Goal: Information Seeking & Learning: Check status

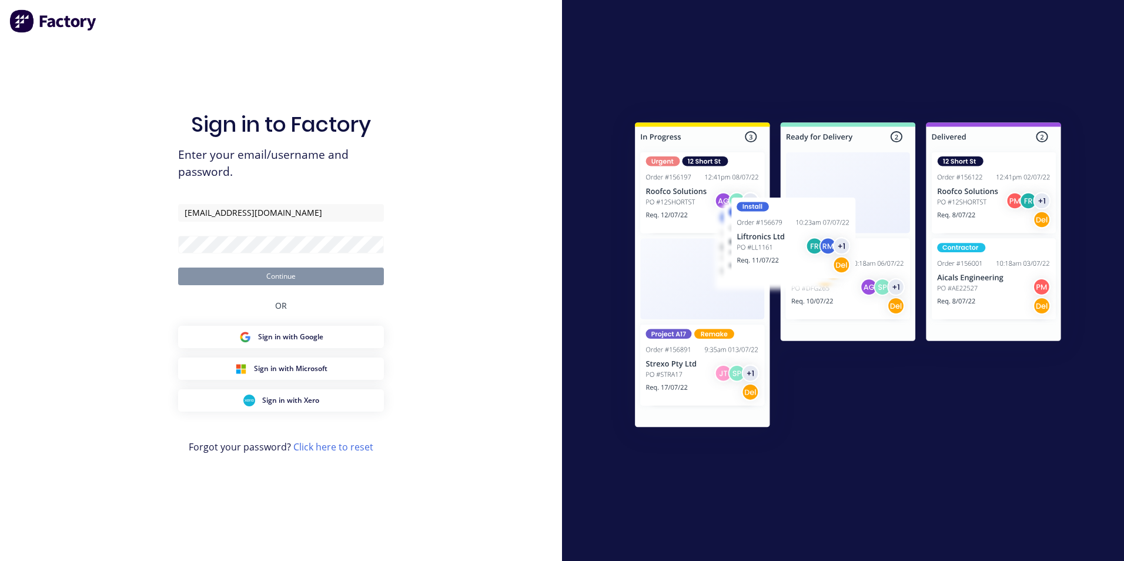
type input "[EMAIL_ADDRESS][DOMAIN_NAME]"
click at [178, 267] on button "Continue" at bounding box center [281, 276] width 206 height 18
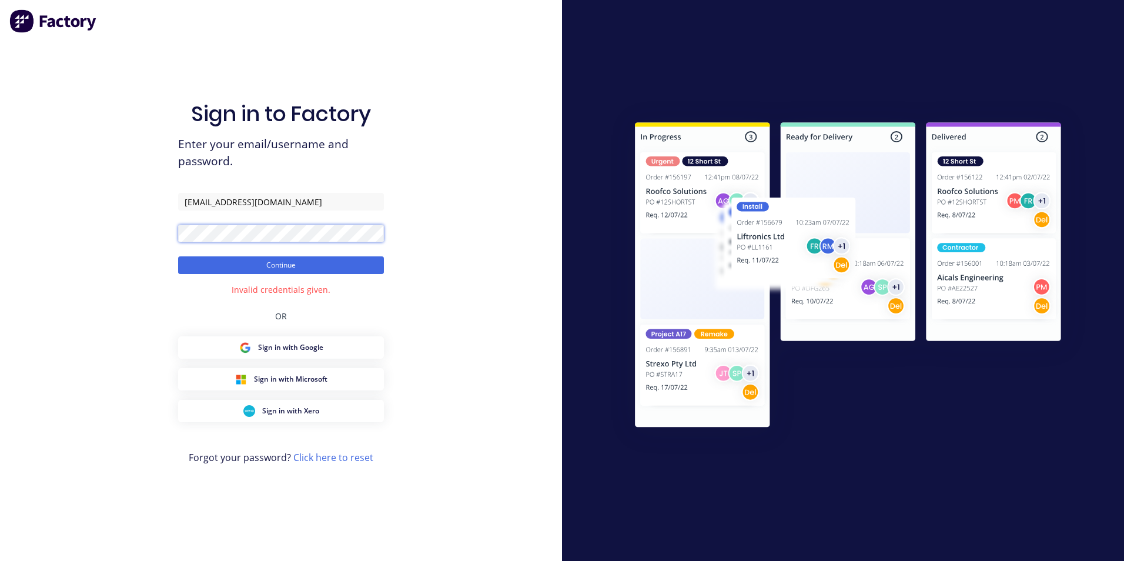
click at [178, 256] on button "Continue" at bounding box center [281, 265] width 206 height 18
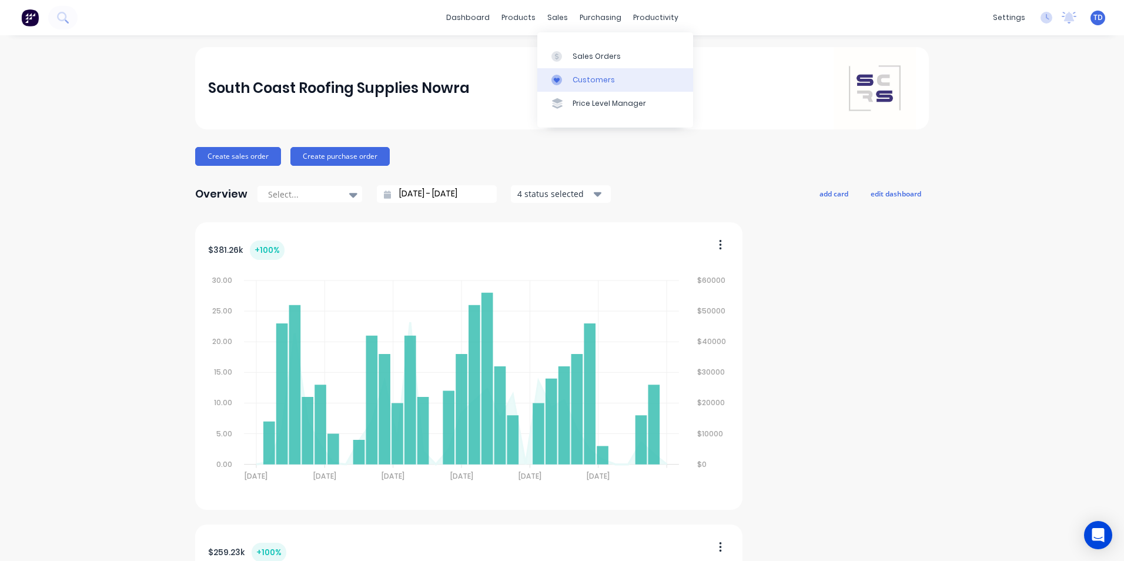
click at [611, 76] on link "Customers" at bounding box center [615, 80] width 156 height 24
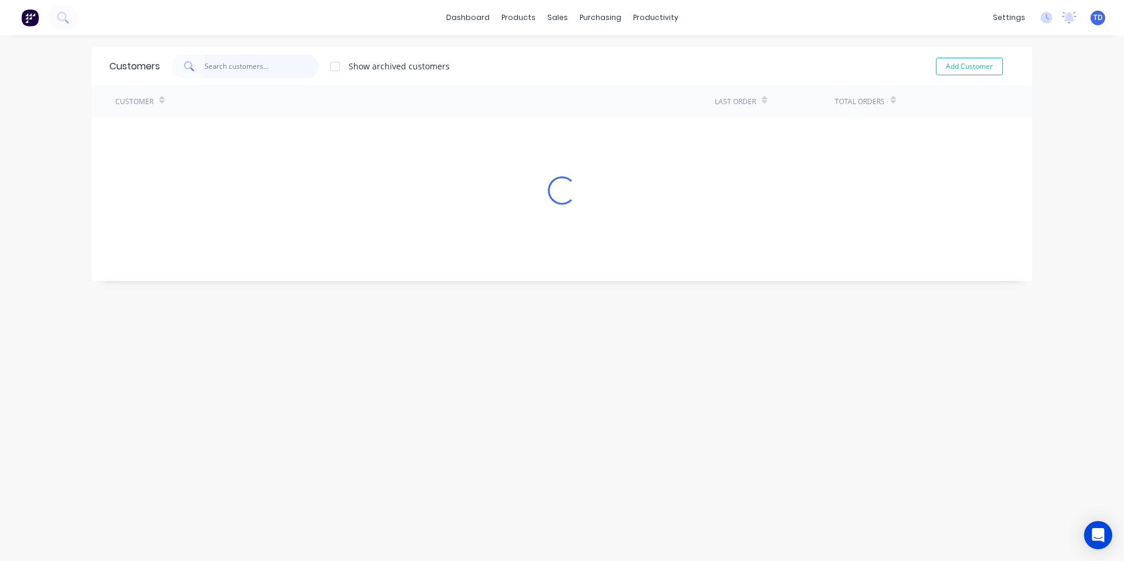
click at [294, 71] on input "text" at bounding box center [261, 67] width 115 height 24
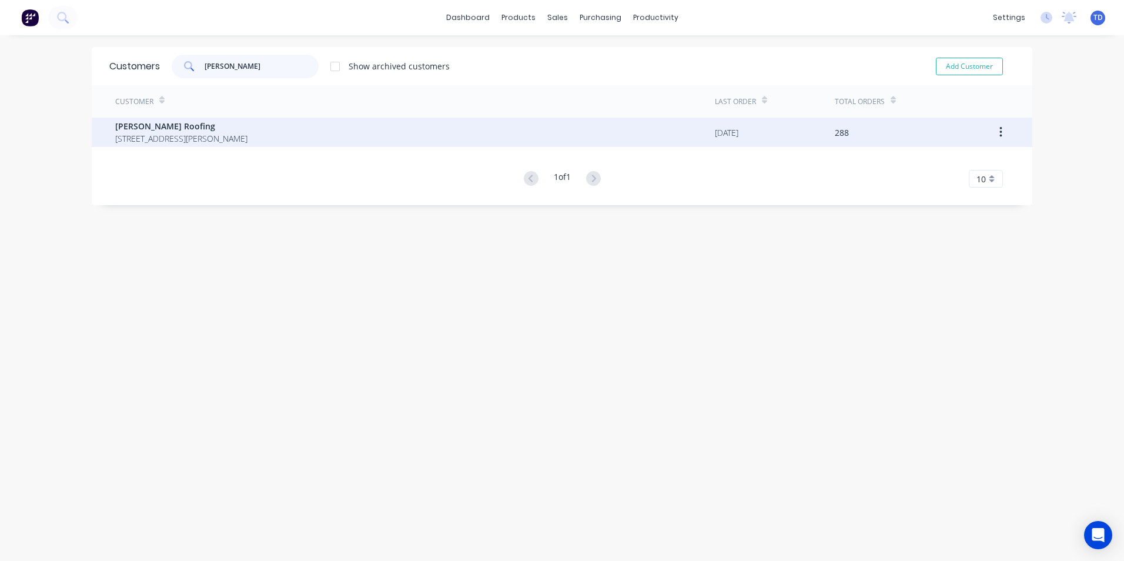
type input "nathan"
click at [247, 129] on span "[PERSON_NAME] Roofing" at bounding box center [181, 126] width 132 height 12
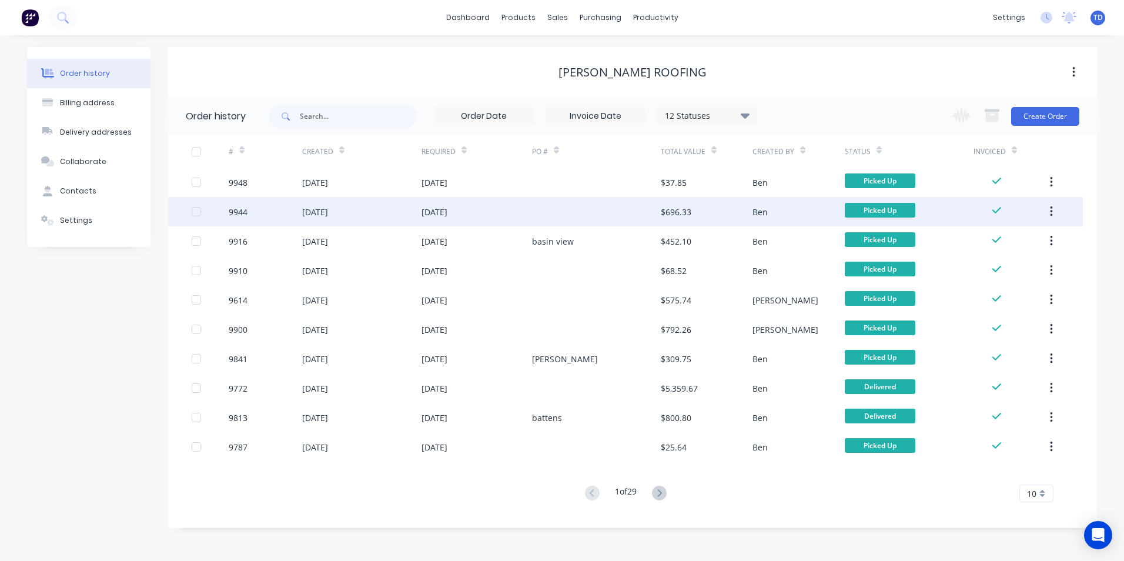
click at [565, 220] on div at bounding box center [596, 211] width 129 height 29
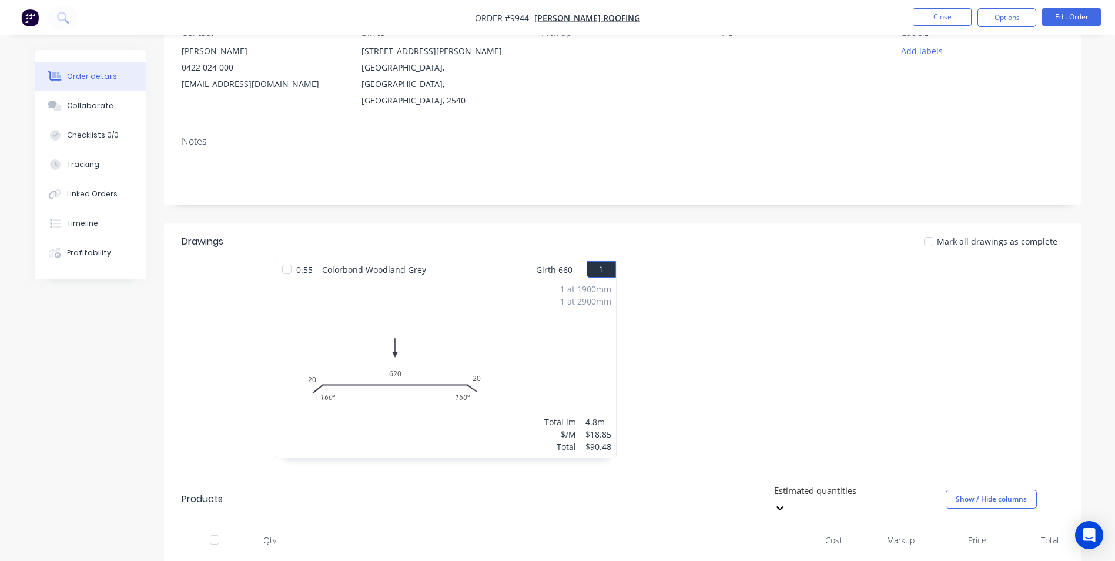
scroll to position [118, 0]
click at [952, 19] on button "Close" at bounding box center [942, 17] width 59 height 18
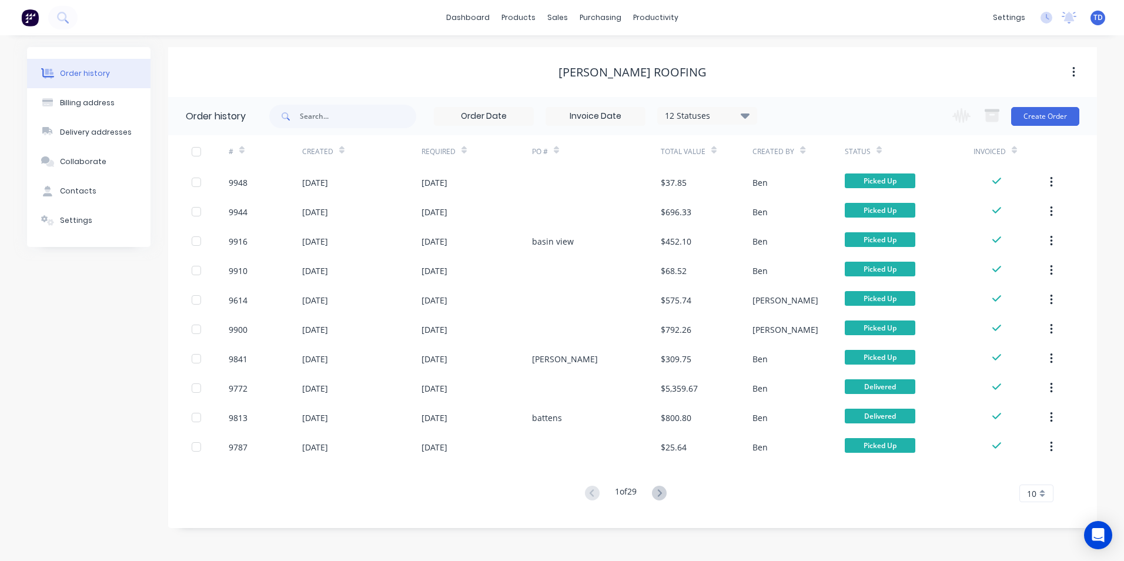
click at [463, 153] on icon at bounding box center [463, 150] width 5 height 9
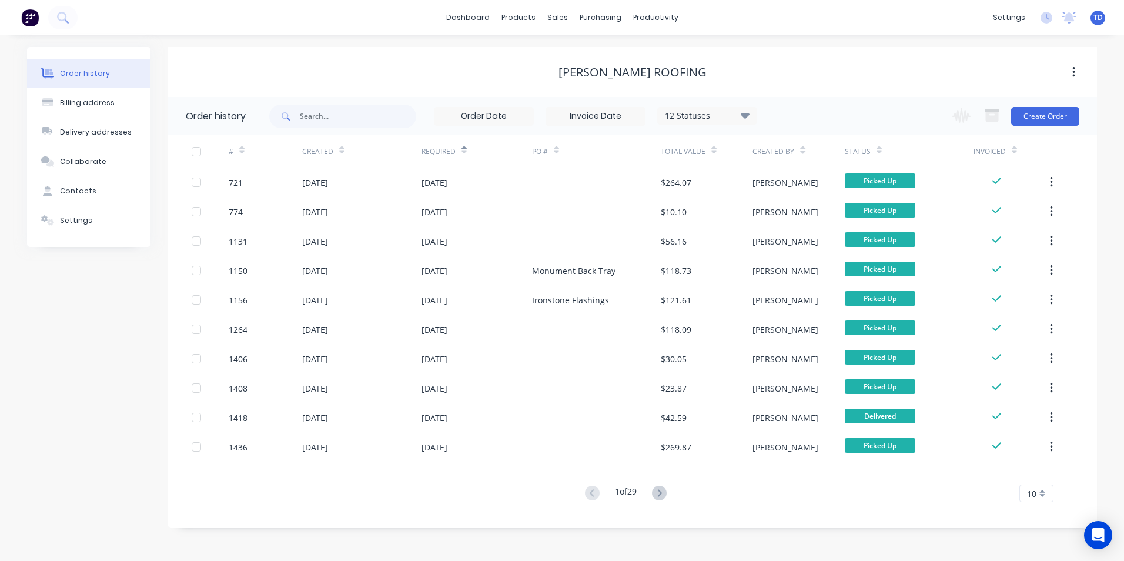
click at [464, 153] on icon at bounding box center [463, 150] width 5 height 9
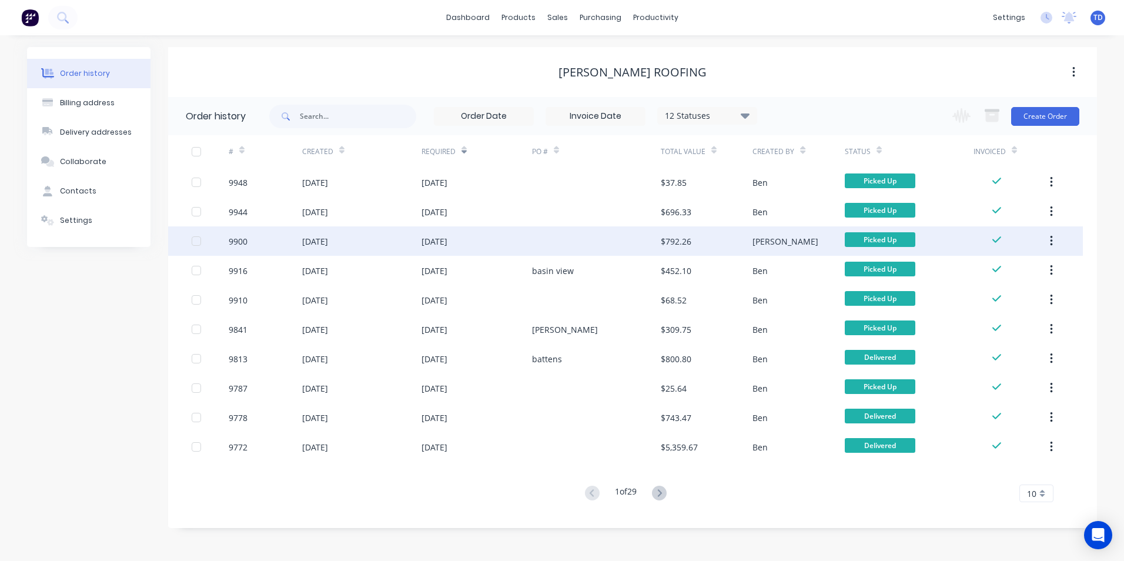
click at [534, 231] on div at bounding box center [596, 240] width 129 height 29
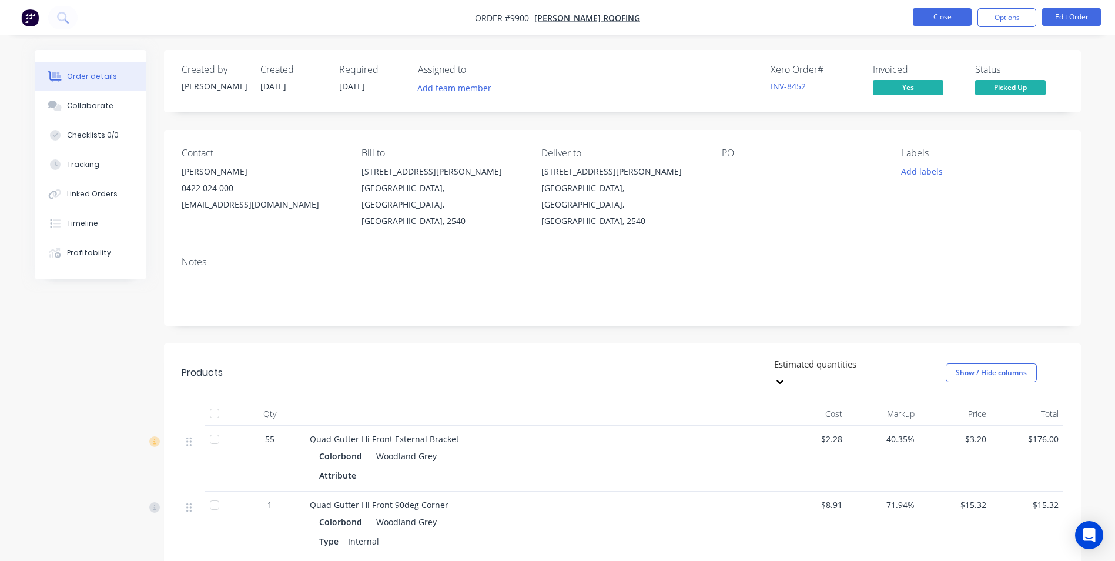
click at [959, 24] on button "Close" at bounding box center [942, 17] width 59 height 18
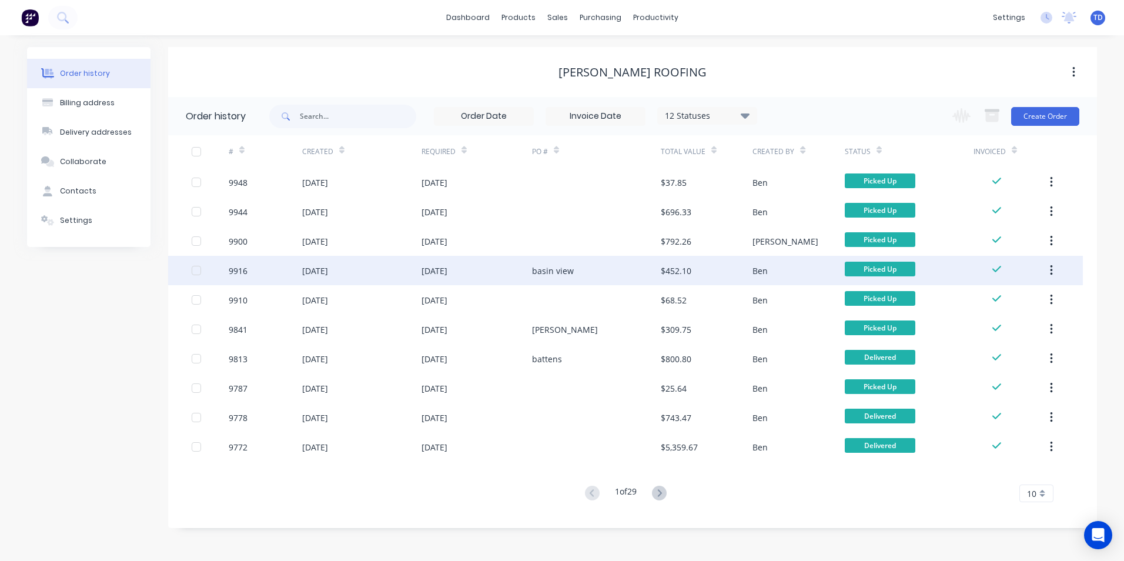
click at [571, 265] on div "basin view" at bounding box center [553, 270] width 42 height 12
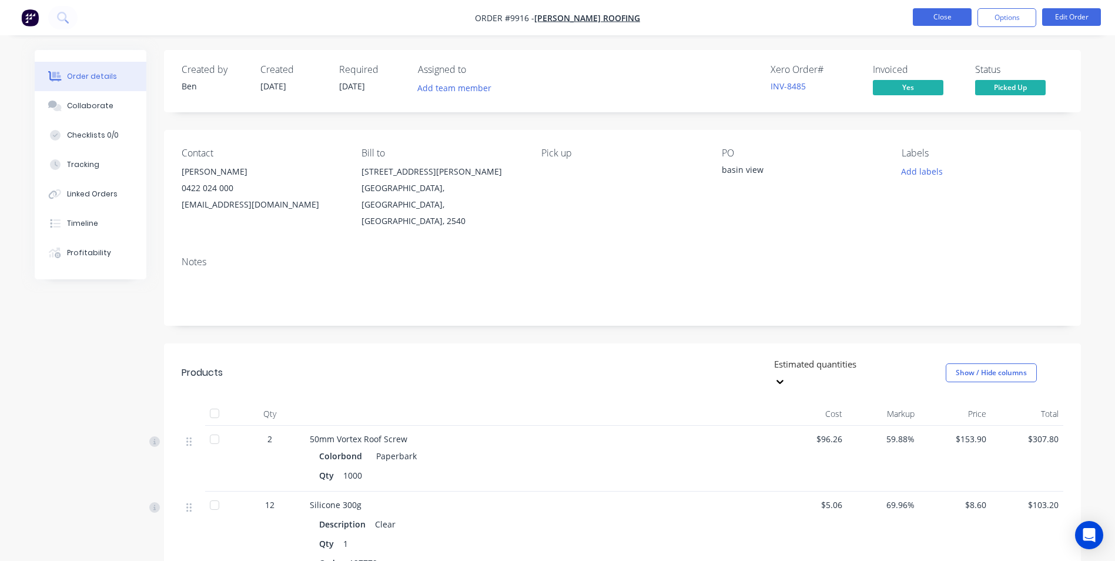
click at [933, 11] on button "Close" at bounding box center [942, 17] width 59 height 18
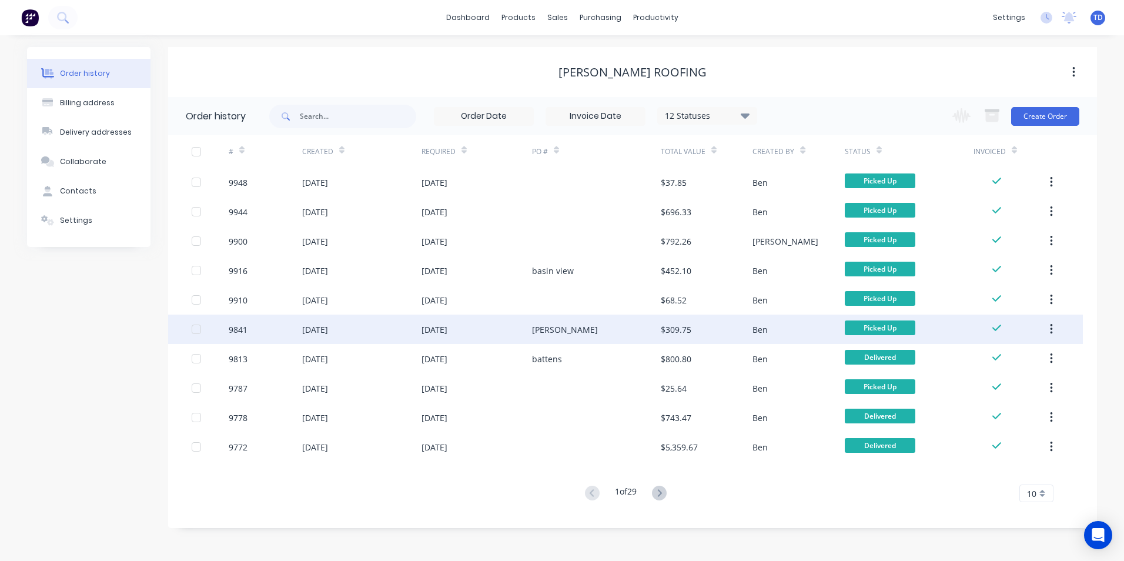
click at [447, 330] on div "22 Sep 2025" at bounding box center [434, 329] width 26 height 12
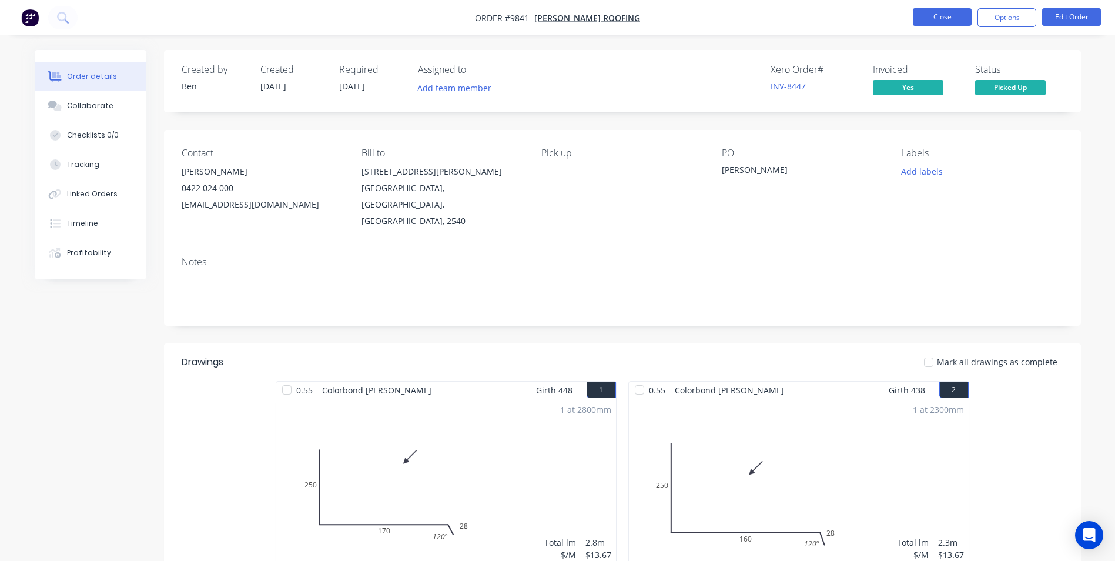
click at [940, 19] on button "Close" at bounding box center [942, 17] width 59 height 18
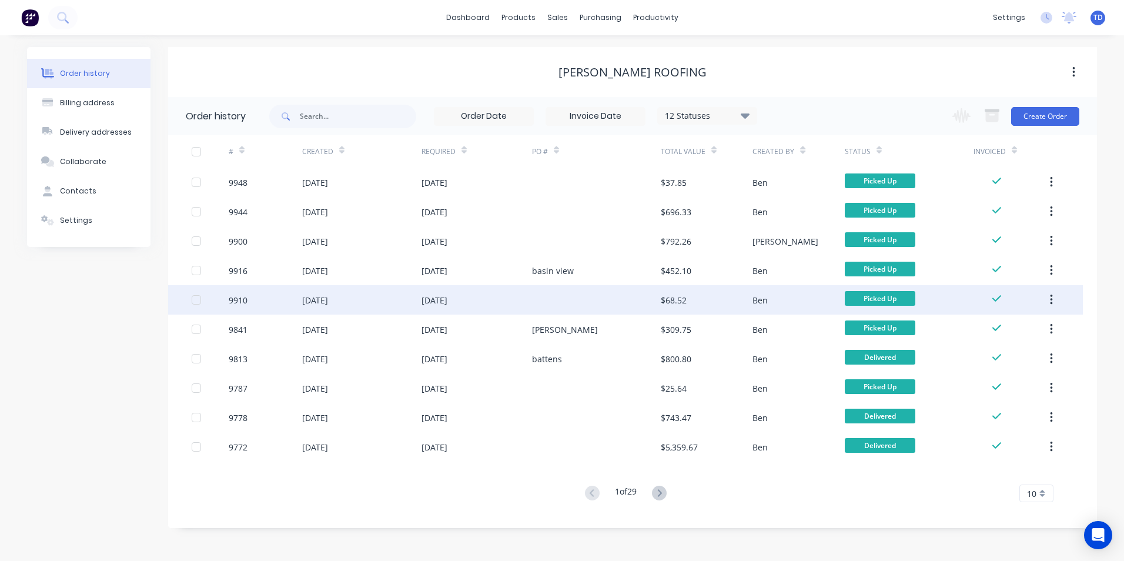
click at [650, 298] on div at bounding box center [596, 299] width 129 height 29
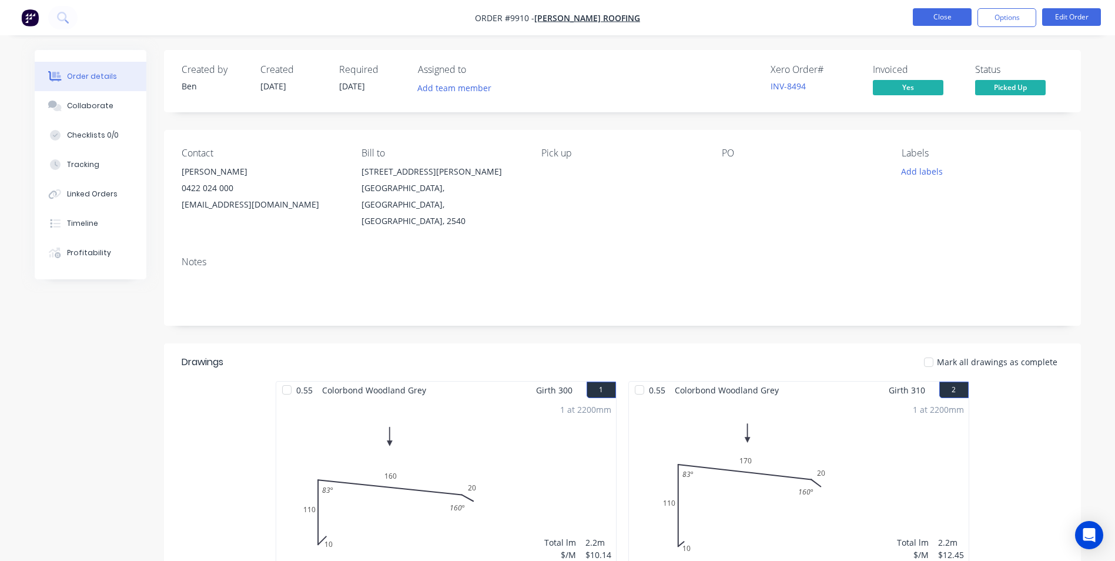
click at [950, 18] on button "Close" at bounding box center [942, 17] width 59 height 18
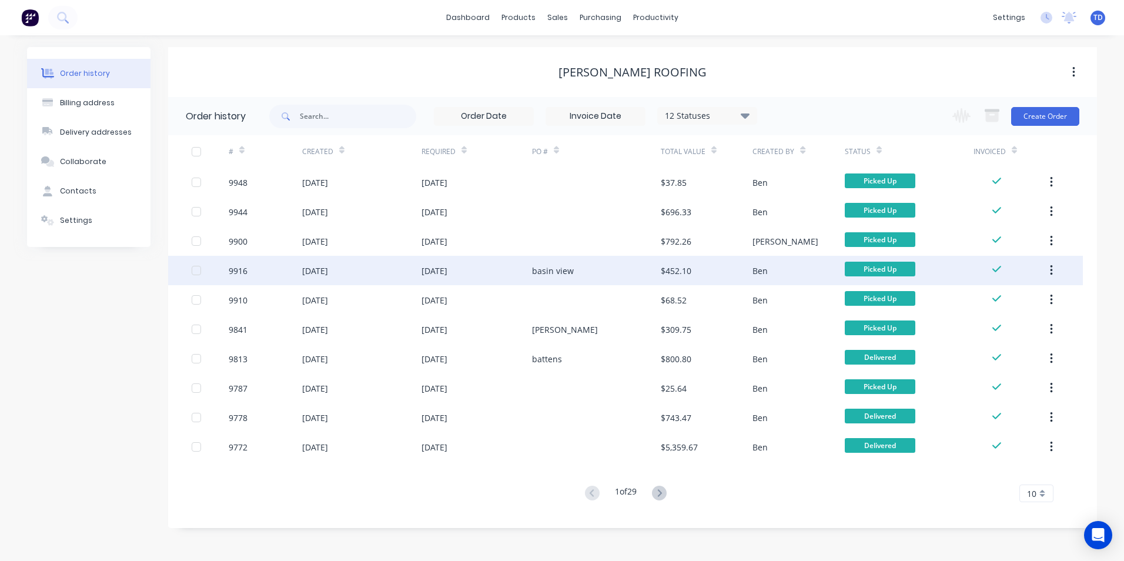
click at [582, 277] on div "basin view" at bounding box center [596, 270] width 129 height 29
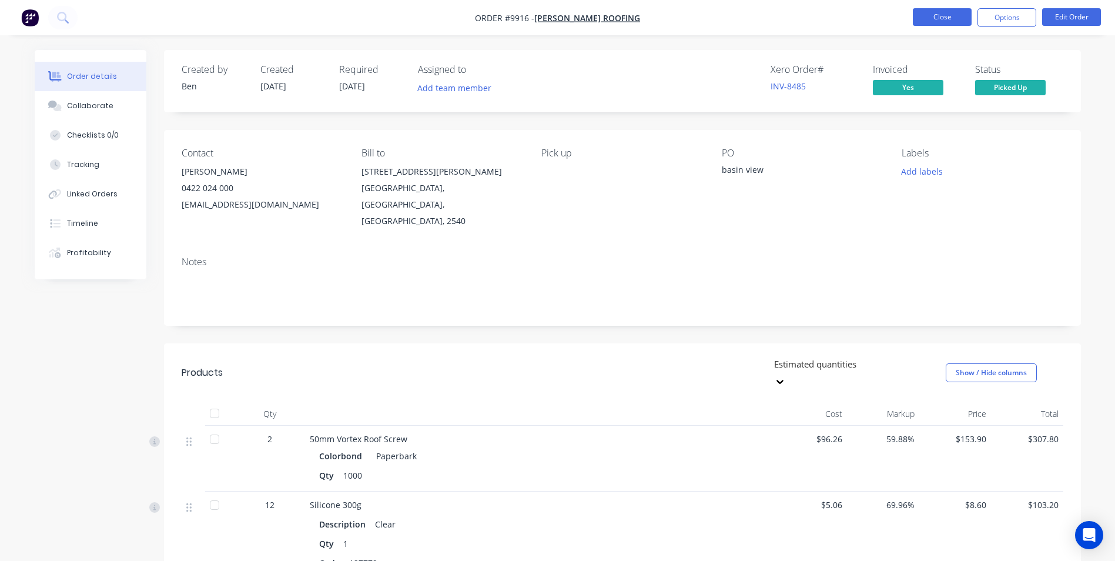
click at [924, 11] on button "Close" at bounding box center [942, 17] width 59 height 18
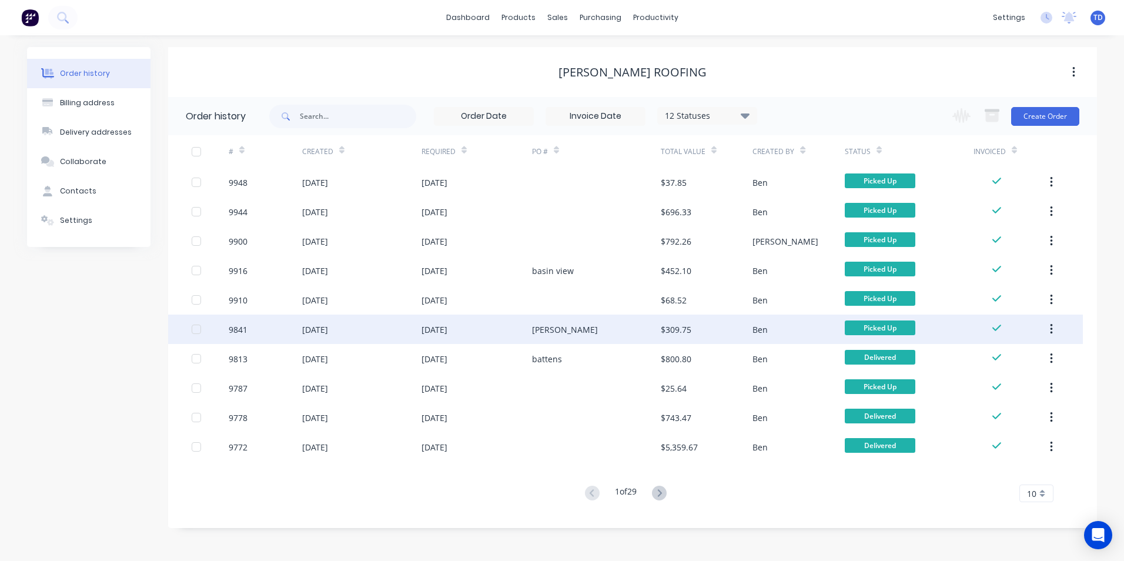
click at [530, 337] on div "22 Sep 2025" at bounding box center [476, 328] width 110 height 29
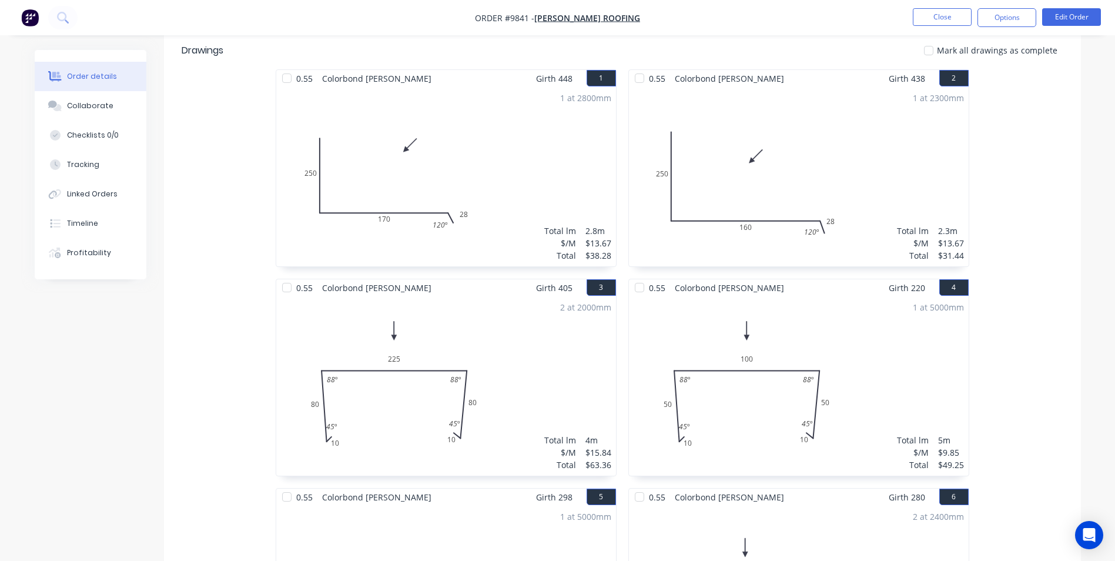
scroll to position [170, 0]
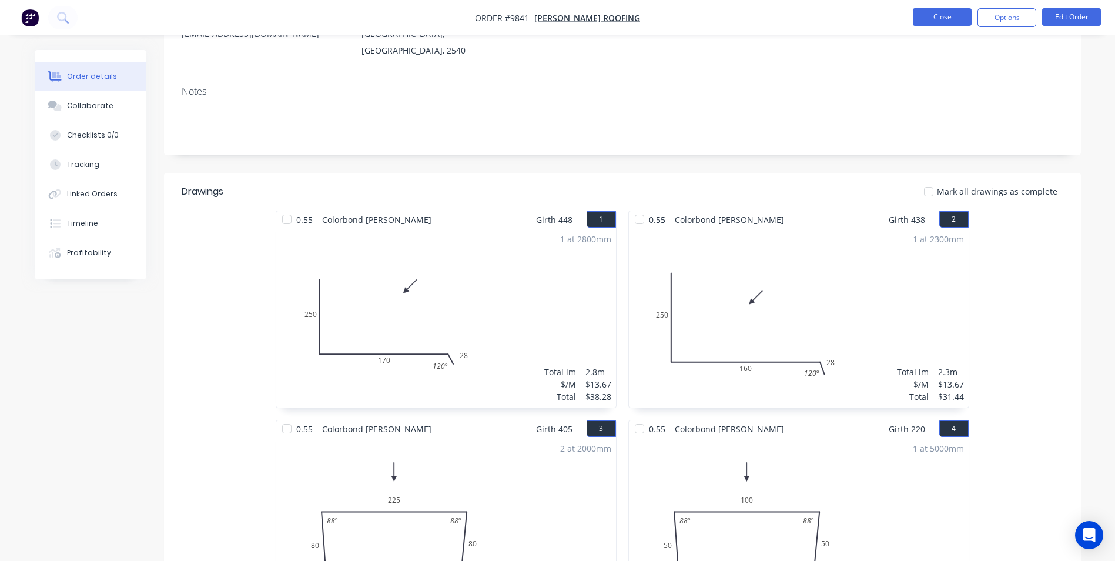
click at [951, 21] on button "Close" at bounding box center [942, 17] width 59 height 18
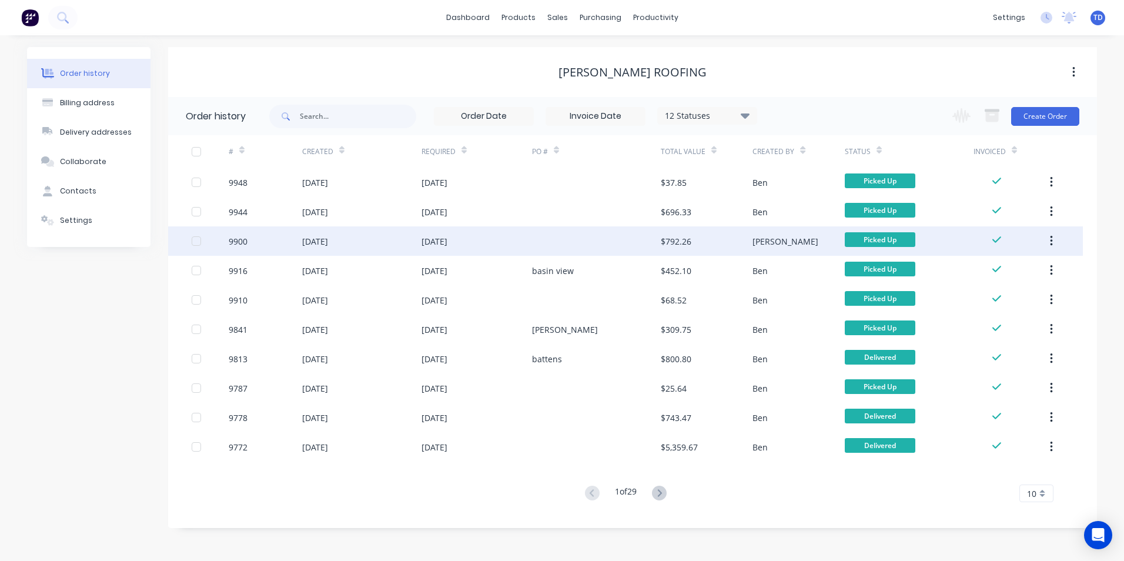
click at [608, 249] on div at bounding box center [596, 240] width 129 height 29
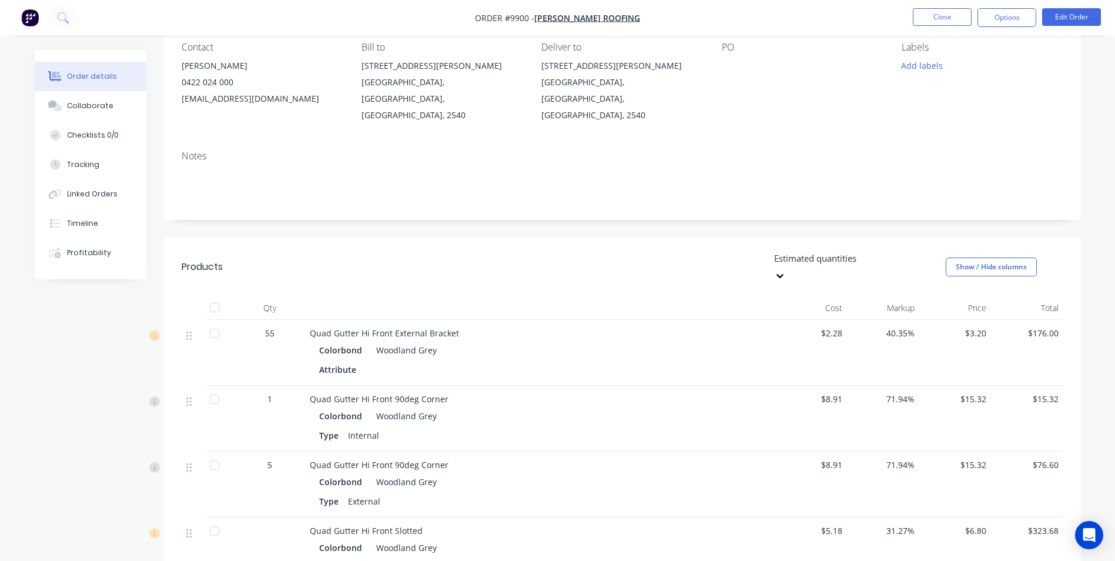
scroll to position [93, 0]
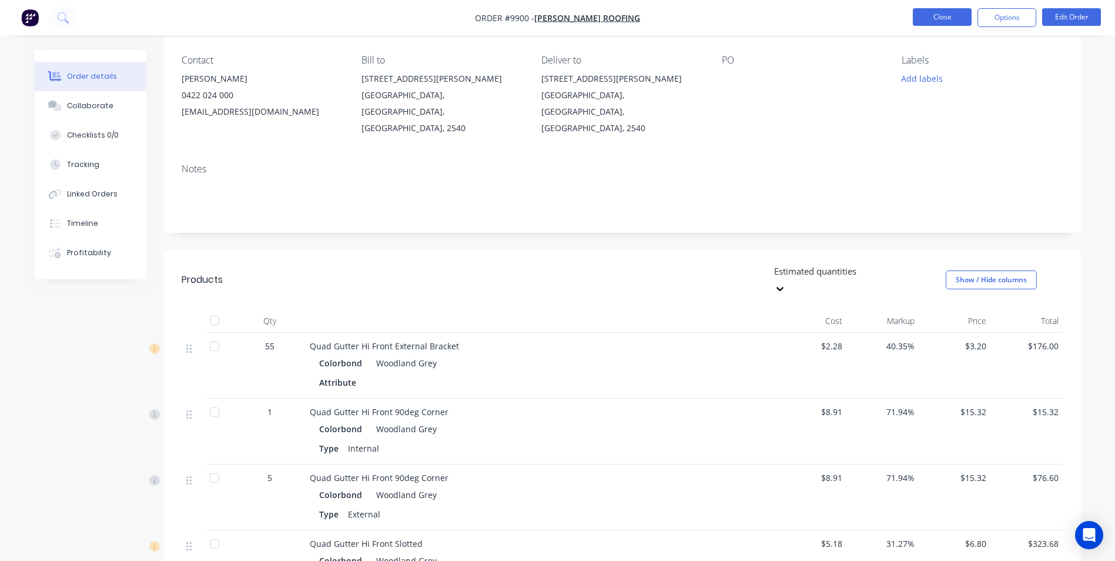
click at [937, 11] on button "Close" at bounding box center [942, 17] width 59 height 18
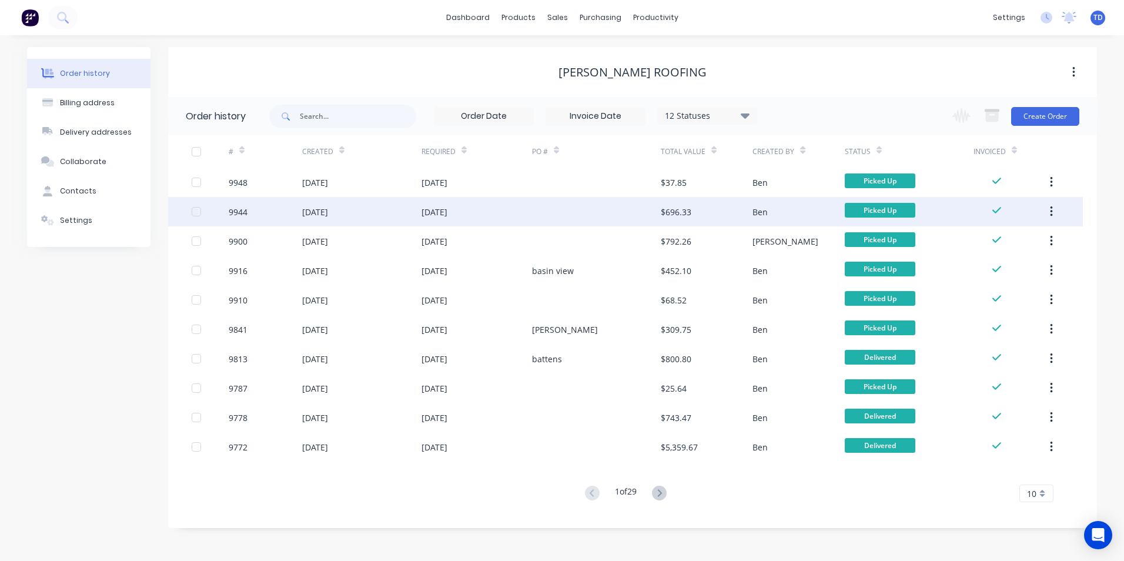
click at [578, 211] on div at bounding box center [596, 211] width 129 height 29
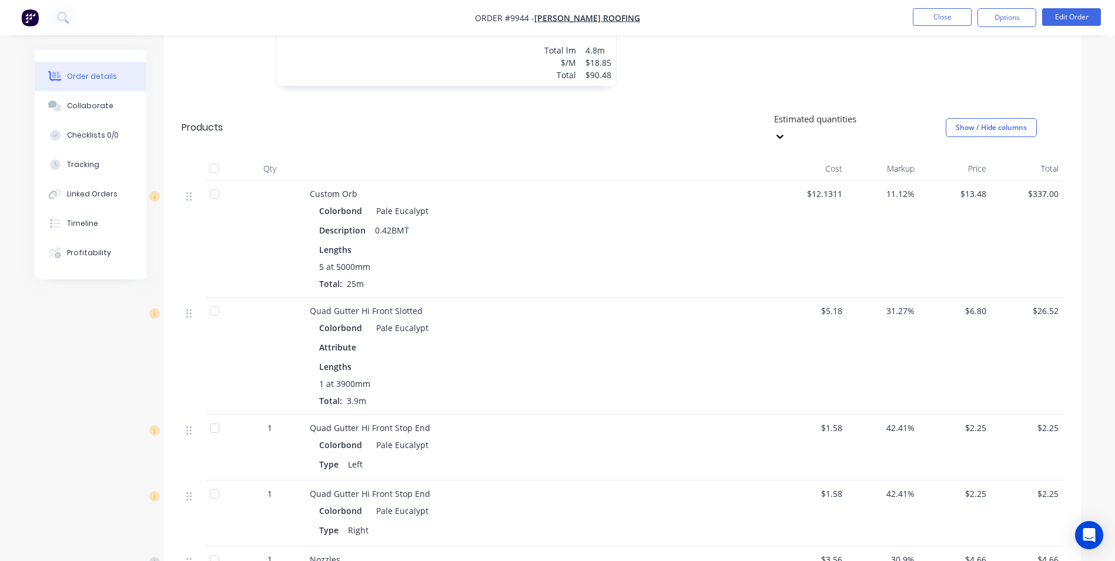
scroll to position [467, 0]
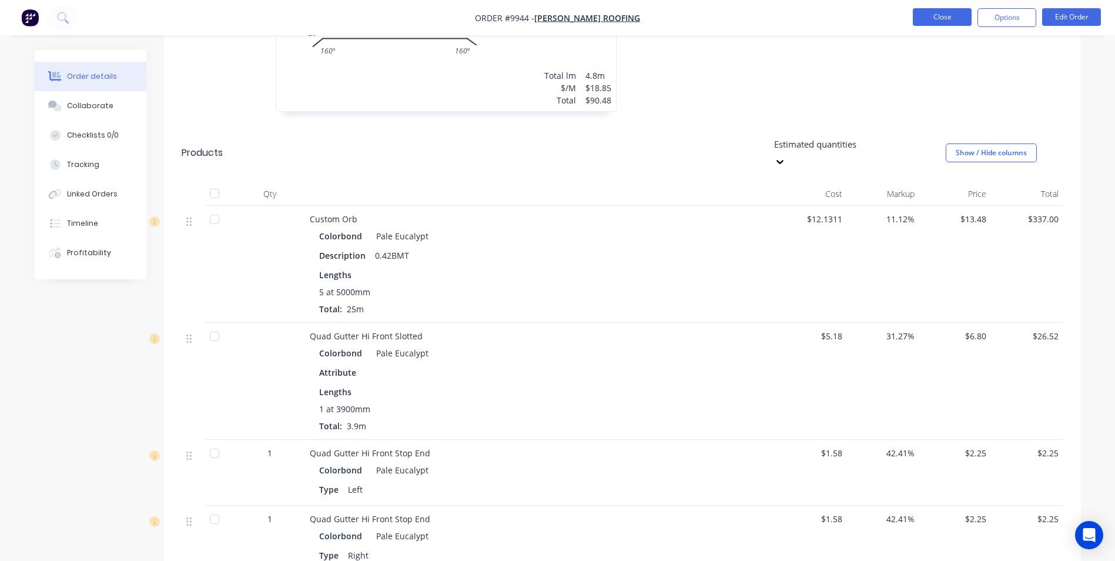
click at [941, 18] on button "Close" at bounding box center [942, 17] width 59 height 18
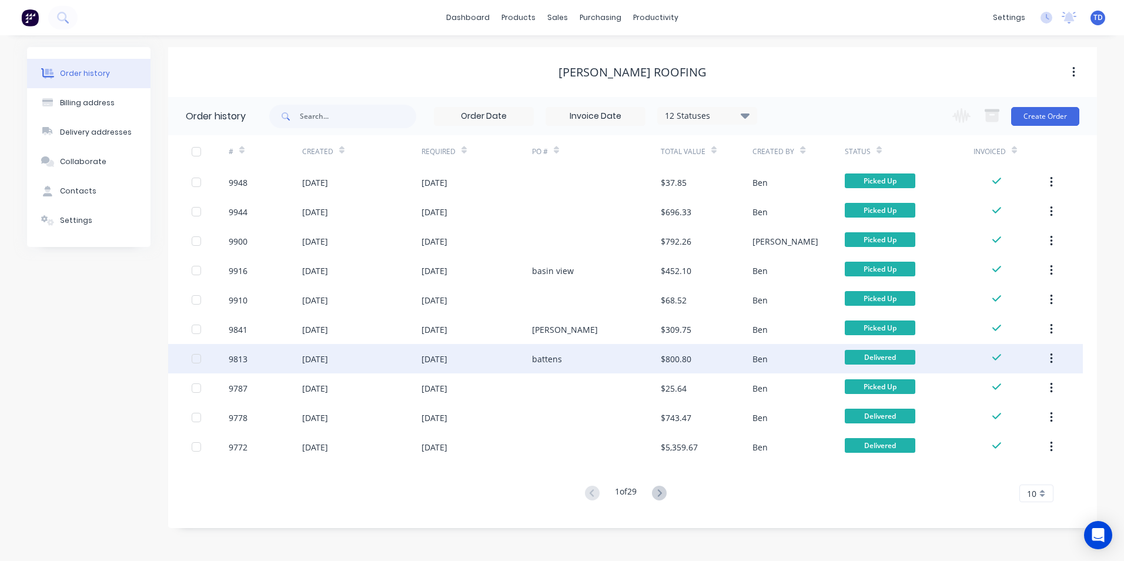
click at [585, 360] on div "battens" at bounding box center [596, 358] width 129 height 29
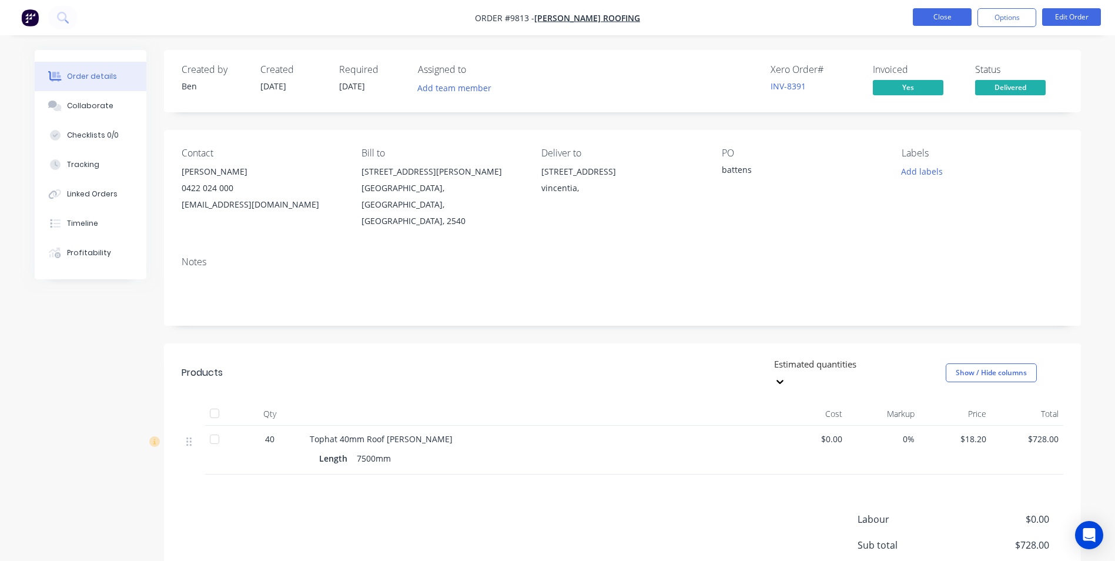
click at [932, 15] on button "Close" at bounding box center [942, 17] width 59 height 18
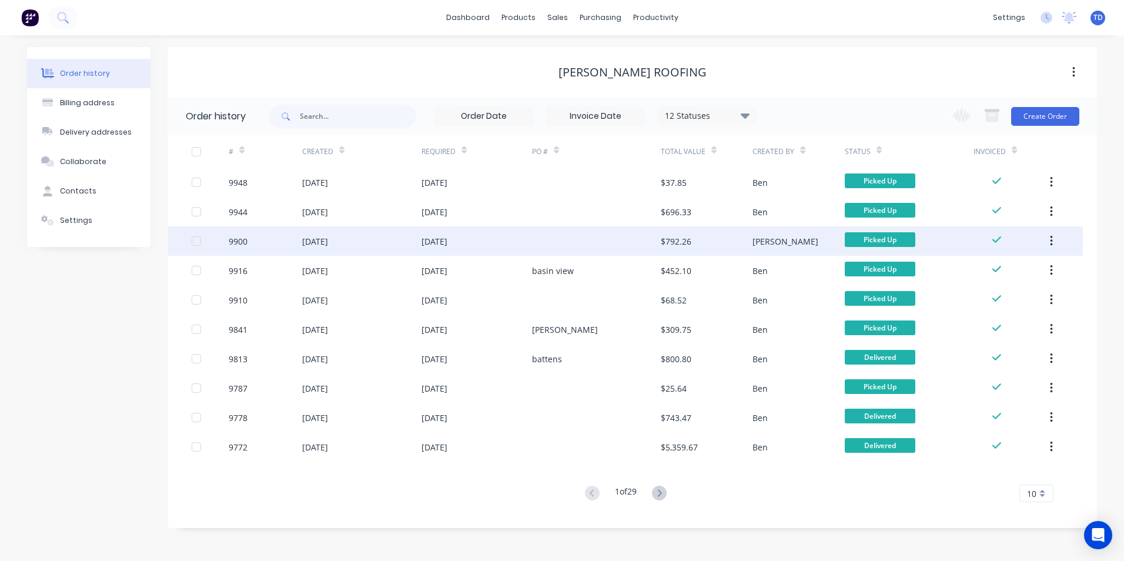
click at [618, 246] on div at bounding box center [596, 240] width 129 height 29
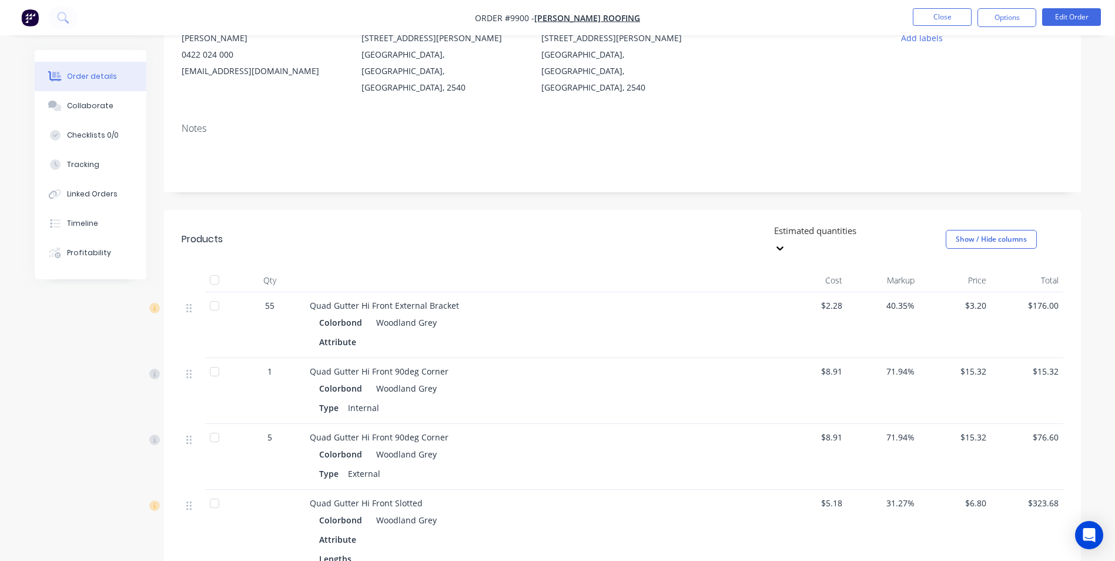
scroll to position [118, 0]
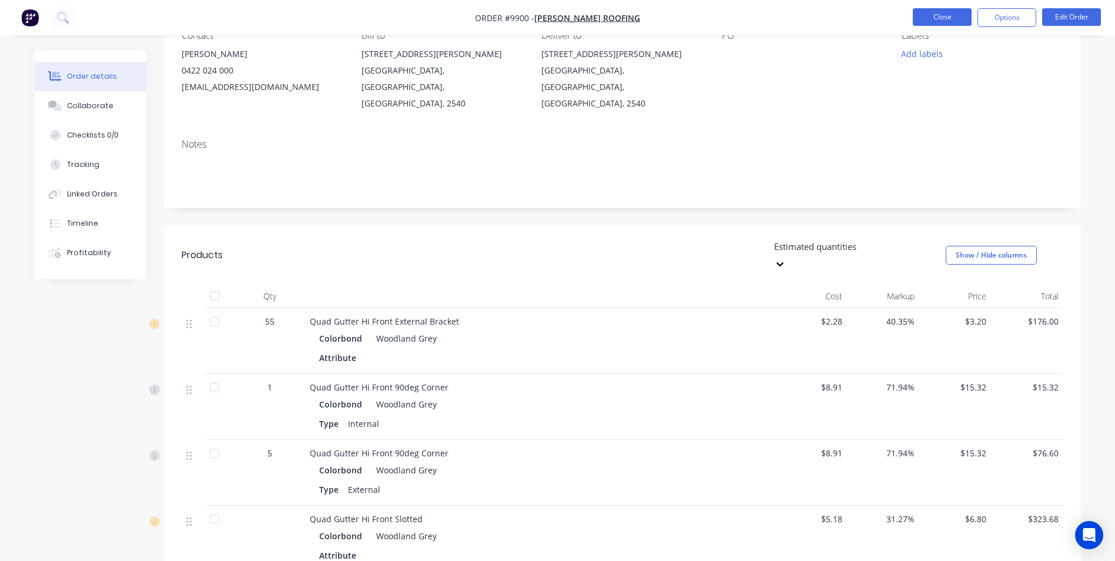
click at [950, 11] on button "Close" at bounding box center [942, 17] width 59 height 18
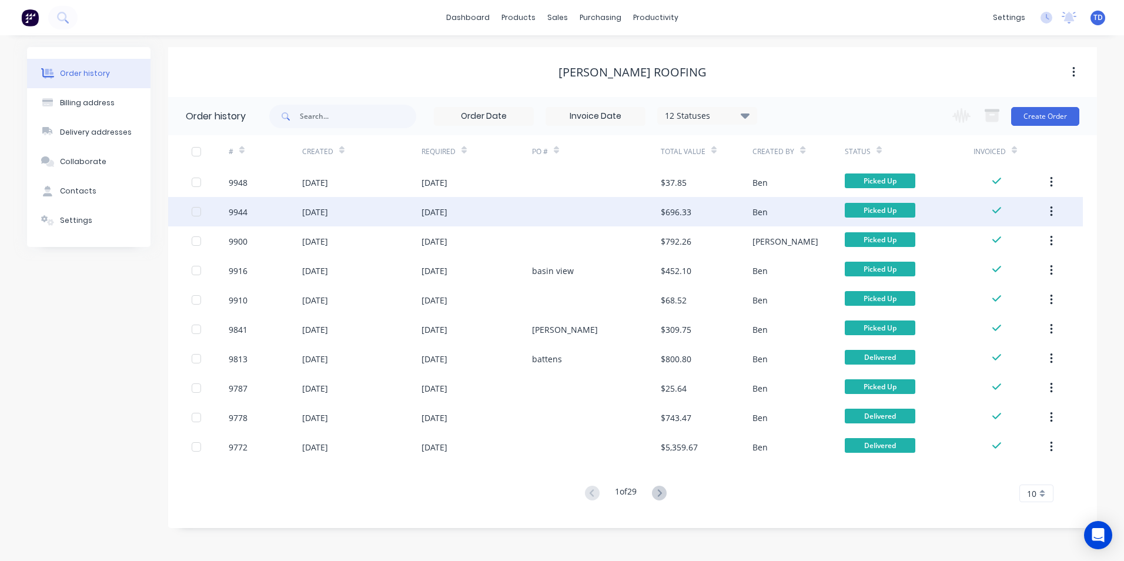
click at [545, 217] on div at bounding box center [596, 211] width 129 height 29
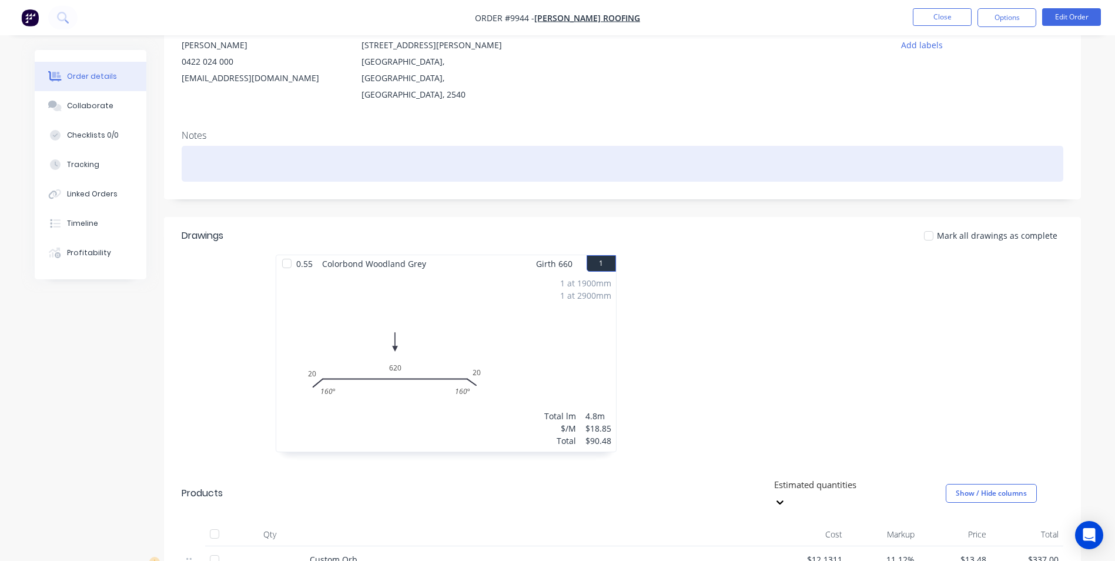
scroll to position [118, 0]
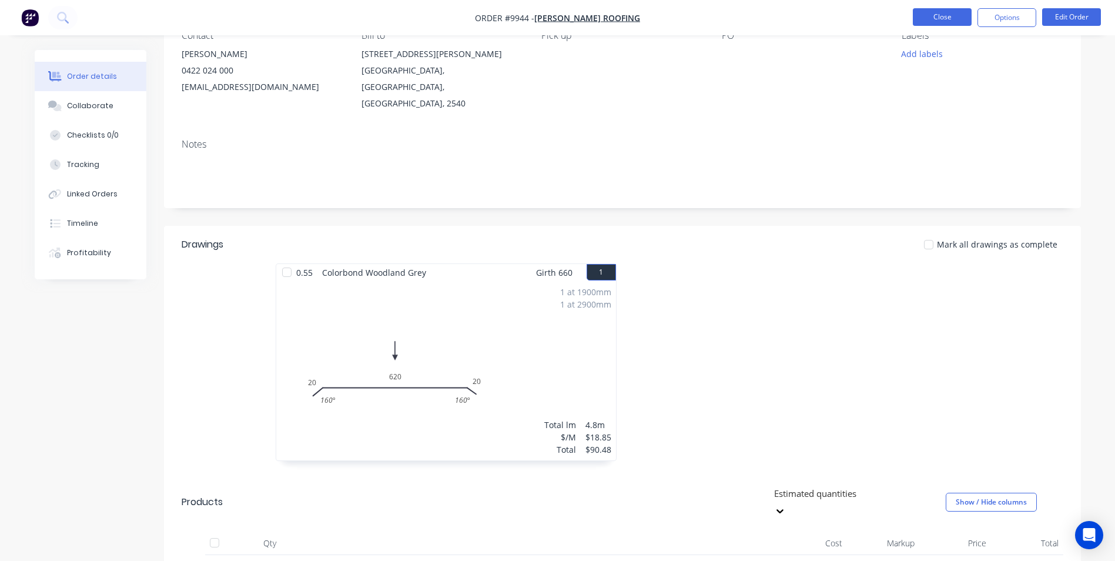
click at [929, 24] on button "Close" at bounding box center [942, 17] width 59 height 18
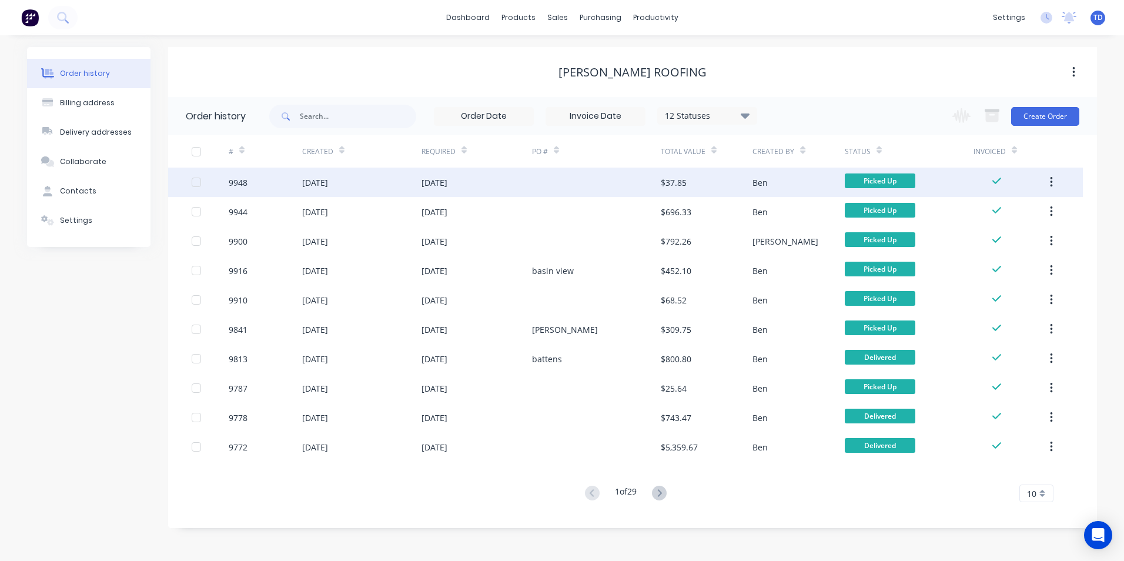
click at [679, 185] on div "$37.85" at bounding box center [673, 182] width 26 height 12
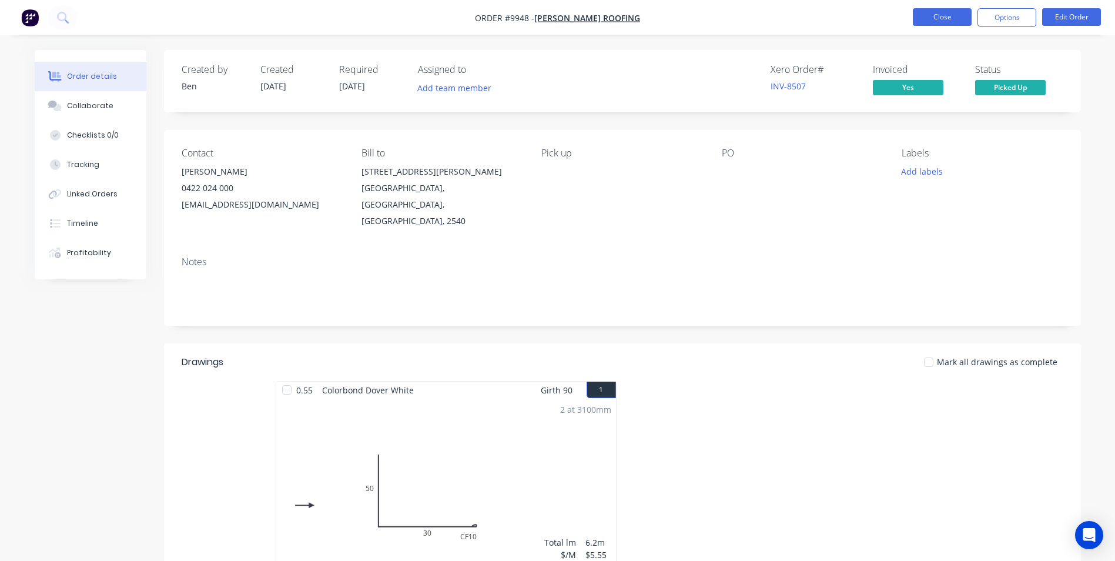
click at [921, 11] on button "Close" at bounding box center [942, 17] width 59 height 18
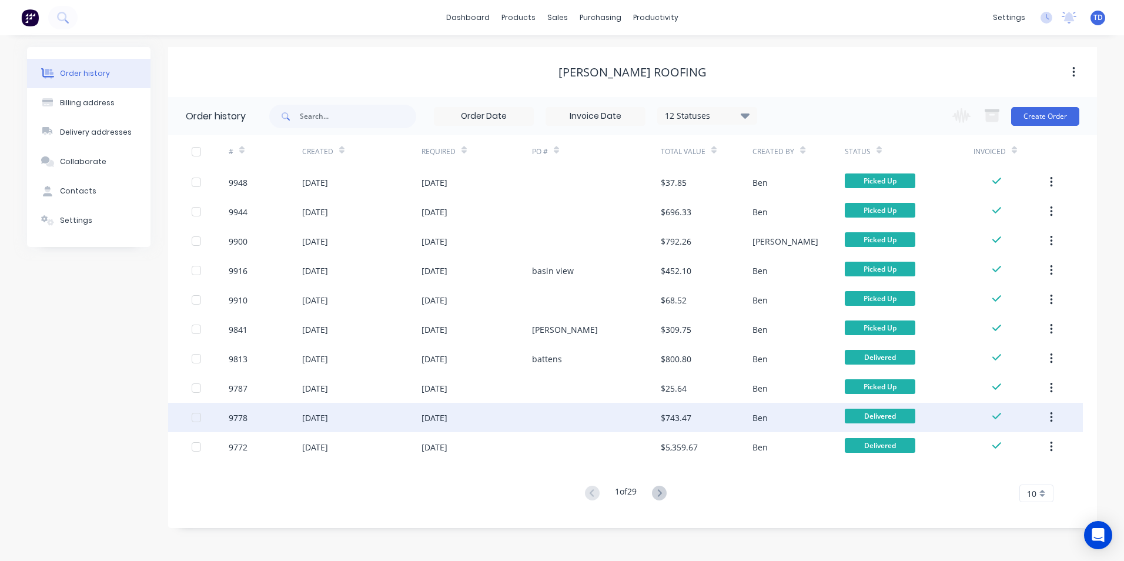
click at [627, 418] on div at bounding box center [596, 417] width 129 height 29
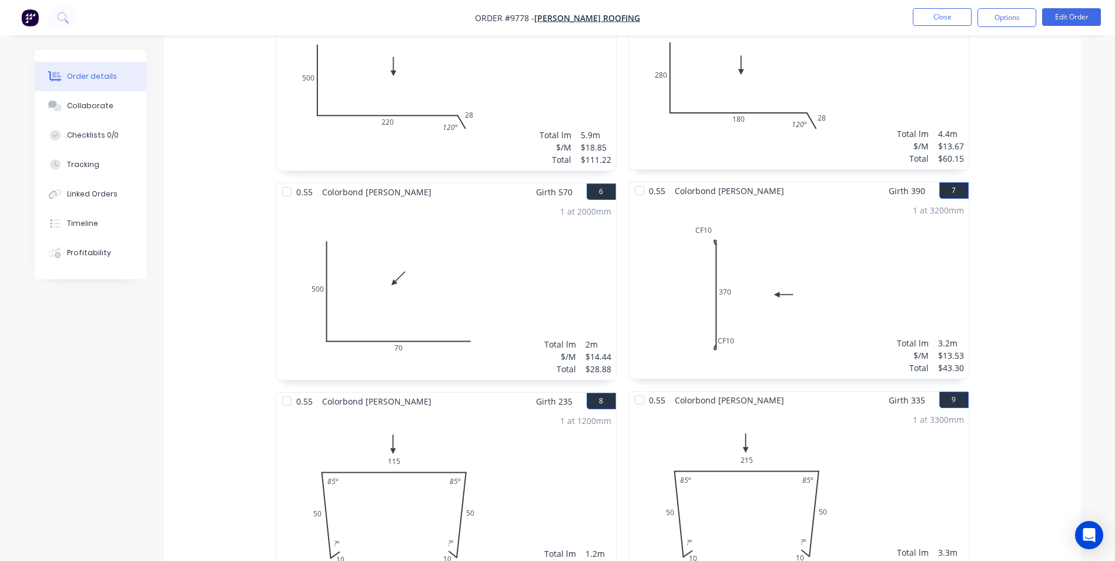
scroll to position [823, 0]
click at [931, 10] on button "Close" at bounding box center [942, 17] width 59 height 18
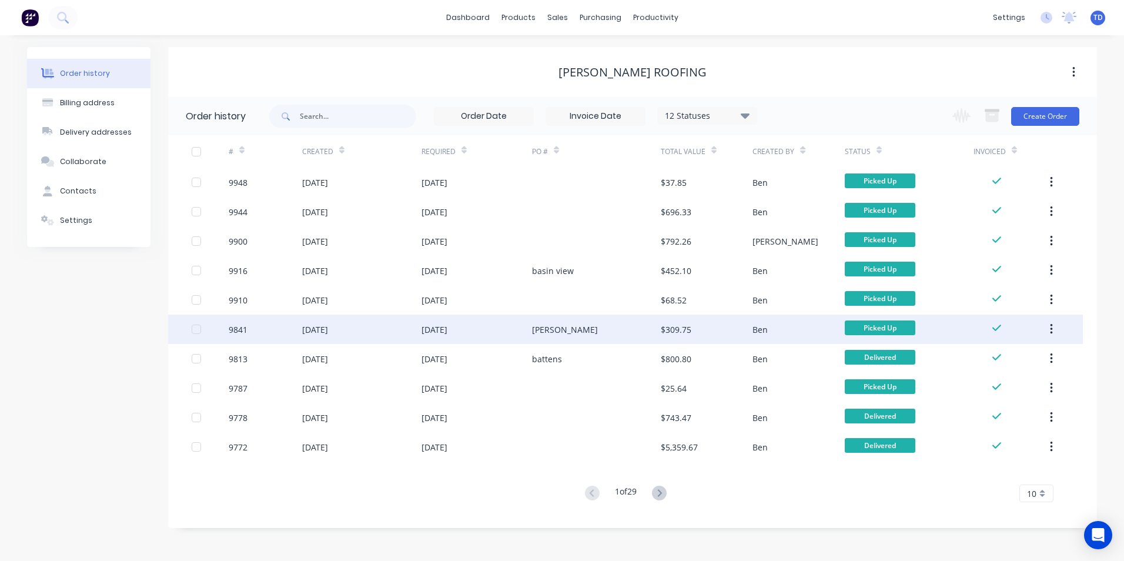
click at [575, 331] on div "Anthony" at bounding box center [596, 328] width 129 height 29
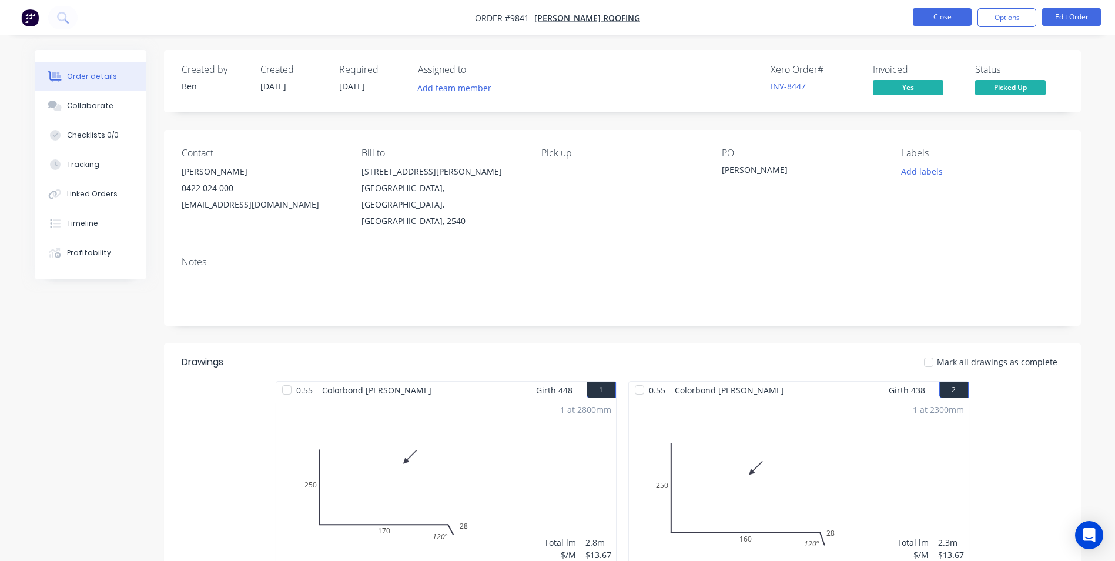
click at [927, 17] on button "Close" at bounding box center [942, 17] width 59 height 18
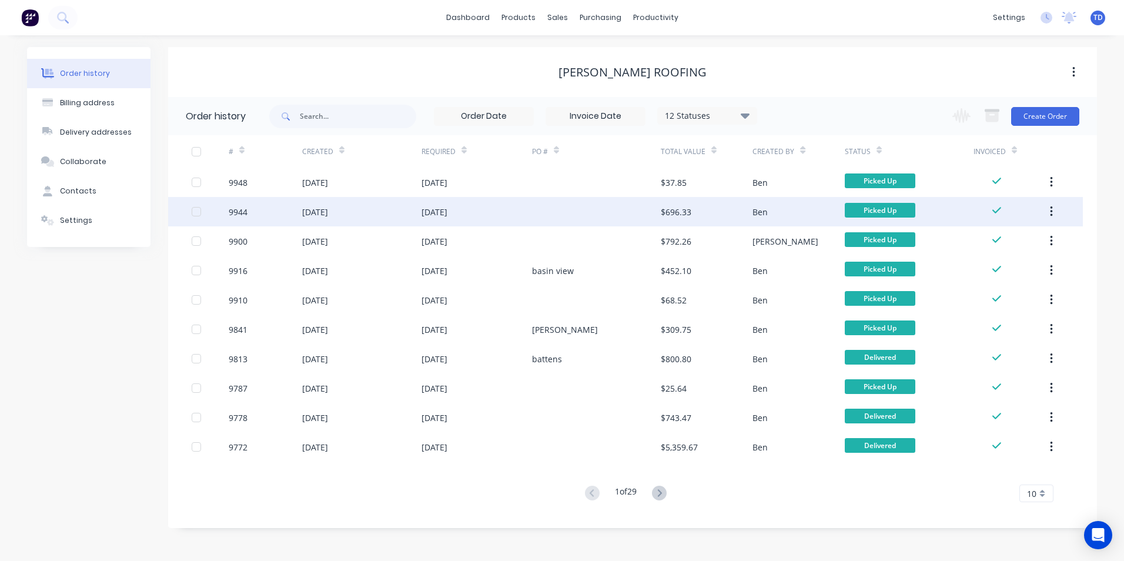
click at [622, 218] on div at bounding box center [596, 211] width 129 height 29
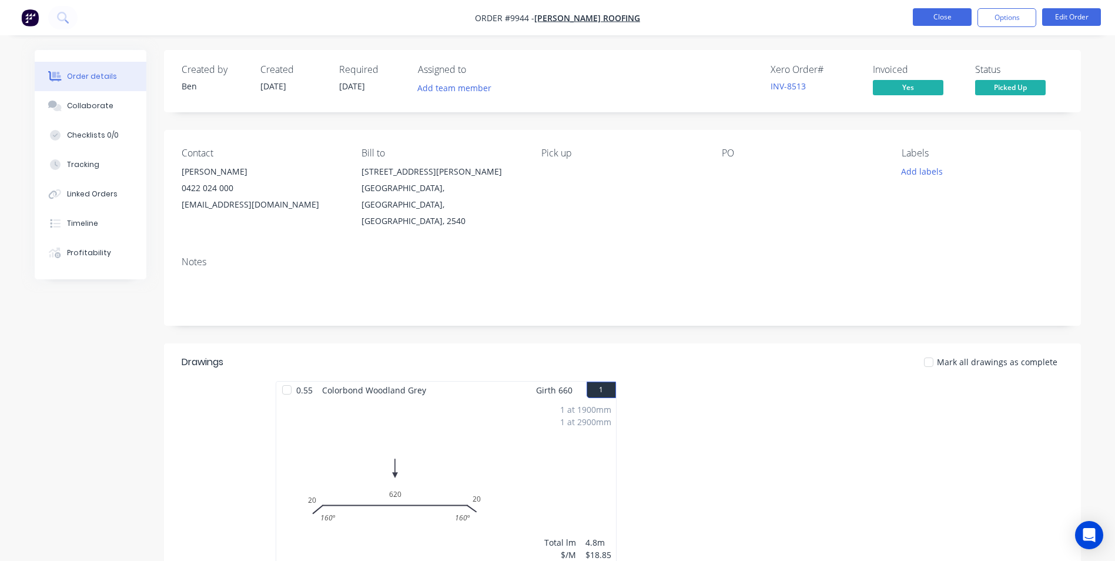
click at [935, 22] on button "Close" at bounding box center [942, 17] width 59 height 18
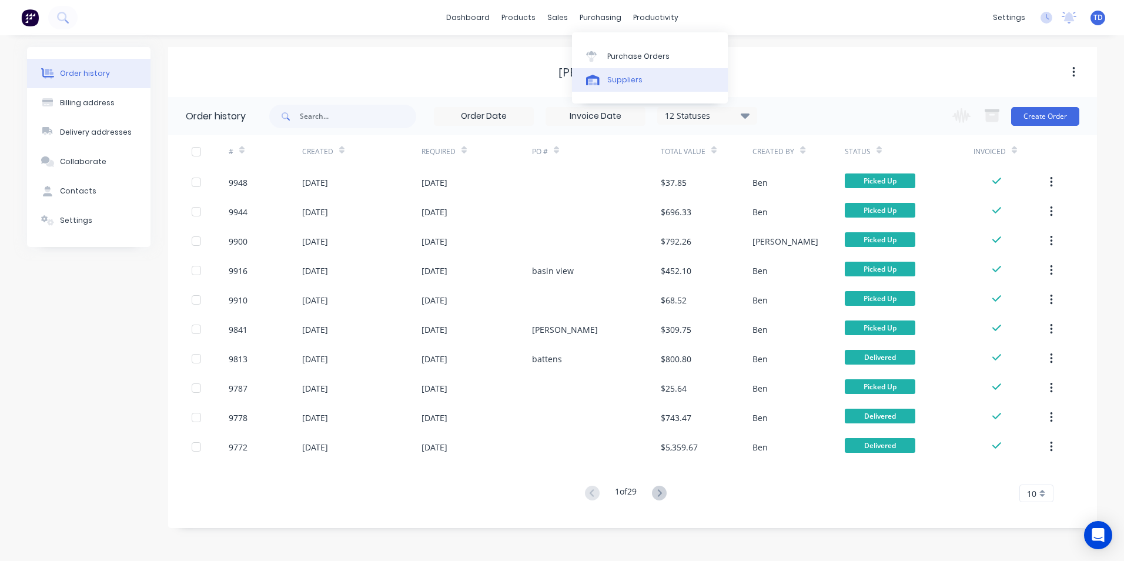
click at [596, 79] on icon at bounding box center [593, 80] width 14 height 11
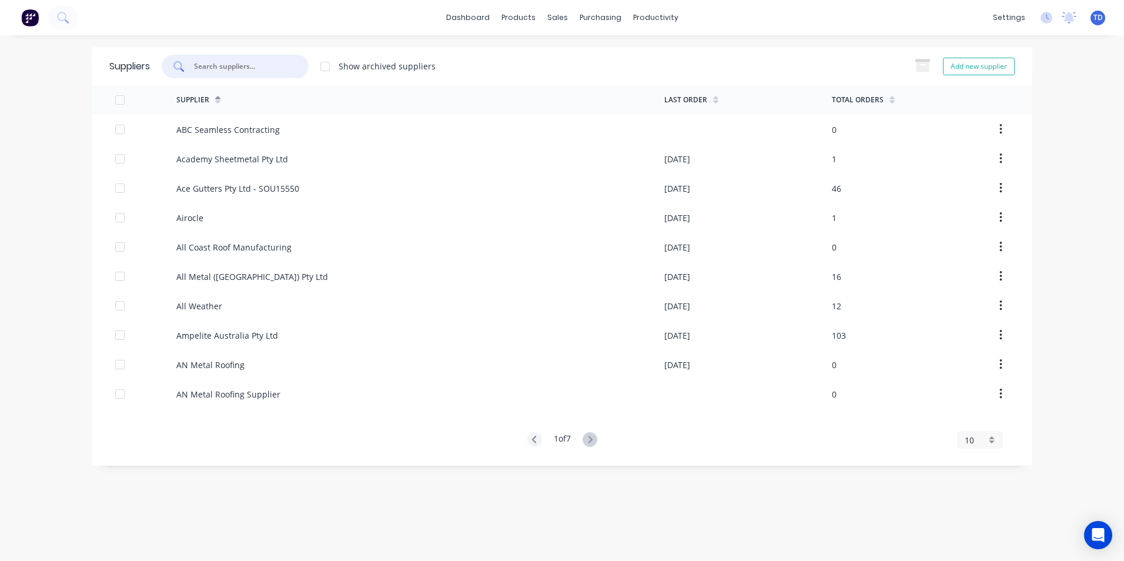
click at [251, 64] on input "text" at bounding box center [242, 67] width 98 height 12
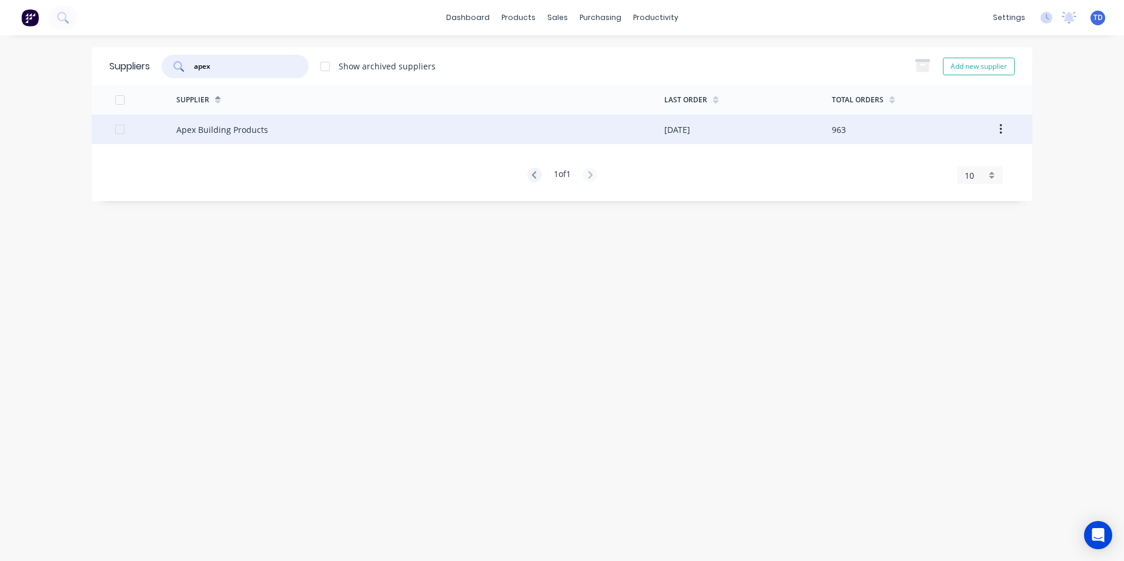
type input "apex"
click at [255, 122] on div "Apex Building Products" at bounding box center [420, 129] width 488 height 29
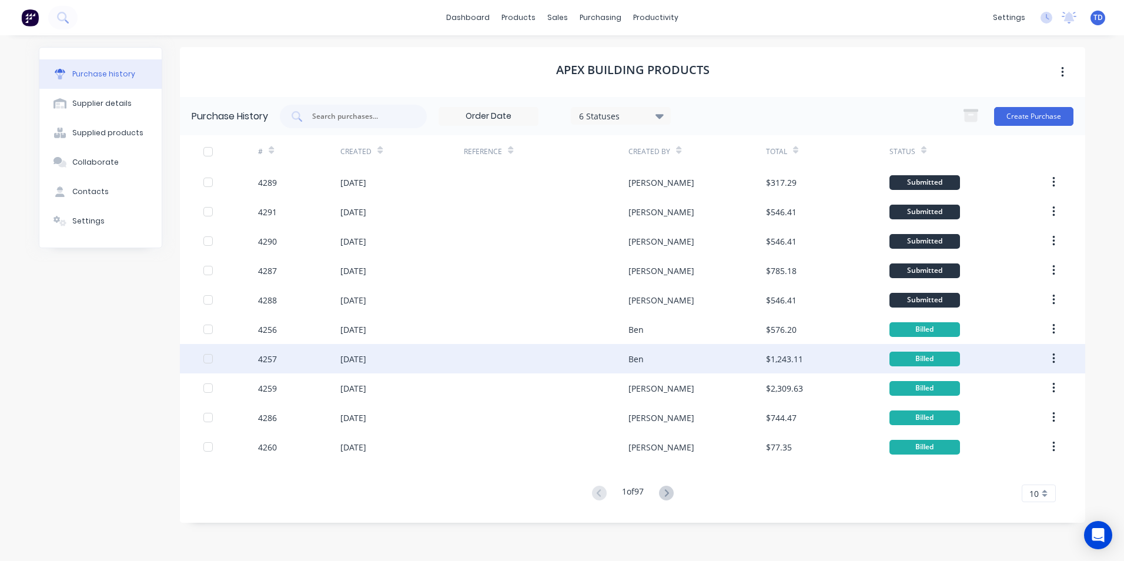
click at [543, 360] on div at bounding box center [546, 358] width 165 height 29
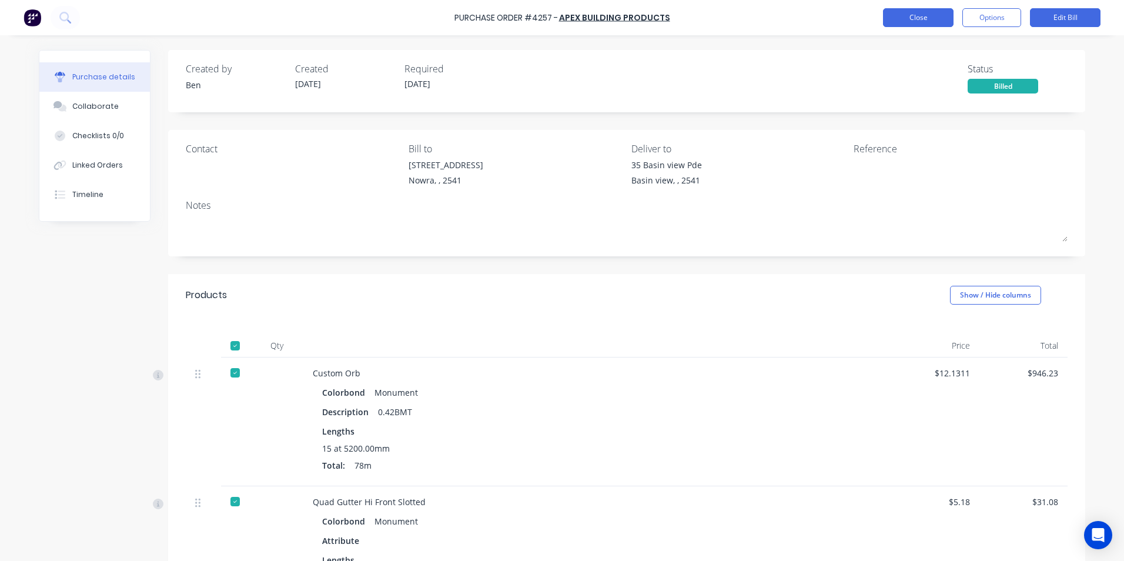
click at [919, 18] on button "Close" at bounding box center [918, 17] width 71 height 19
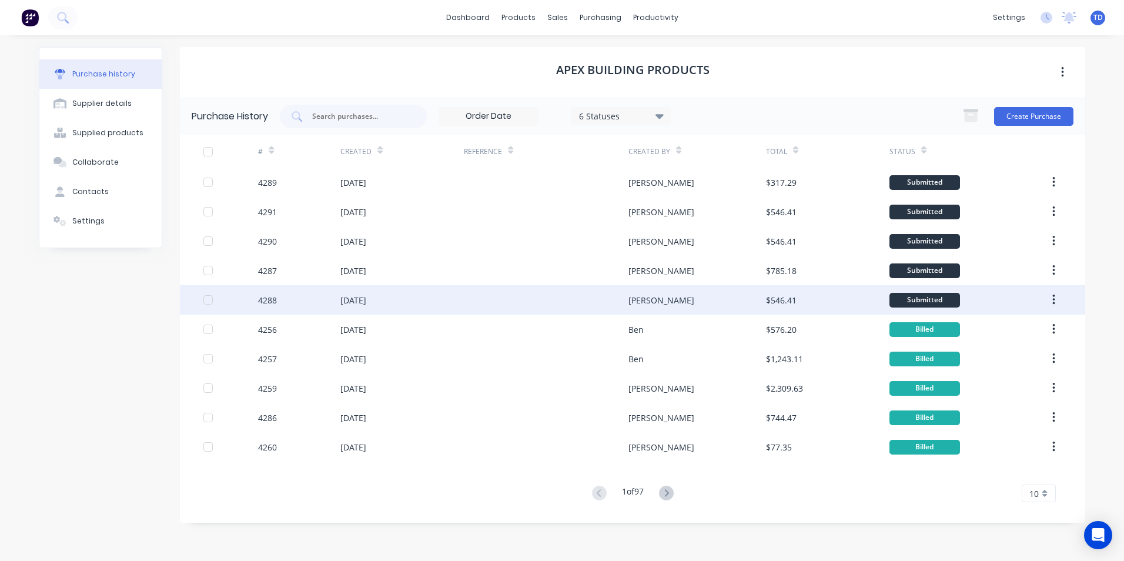
click at [681, 293] on div "Matt" at bounding box center [696, 299] width 137 height 29
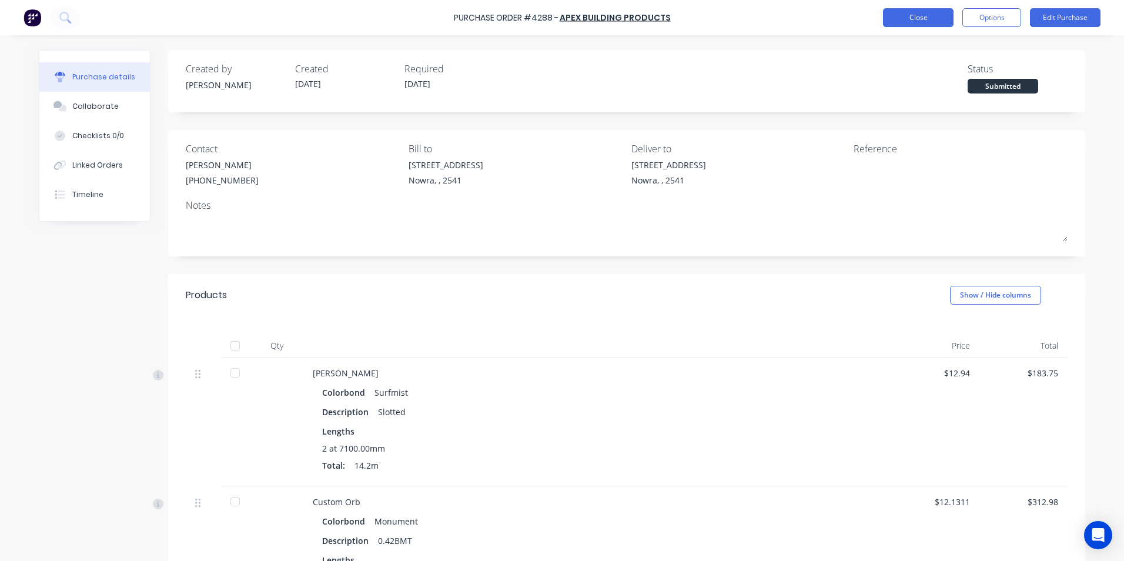
click at [903, 18] on button "Close" at bounding box center [918, 17] width 71 height 19
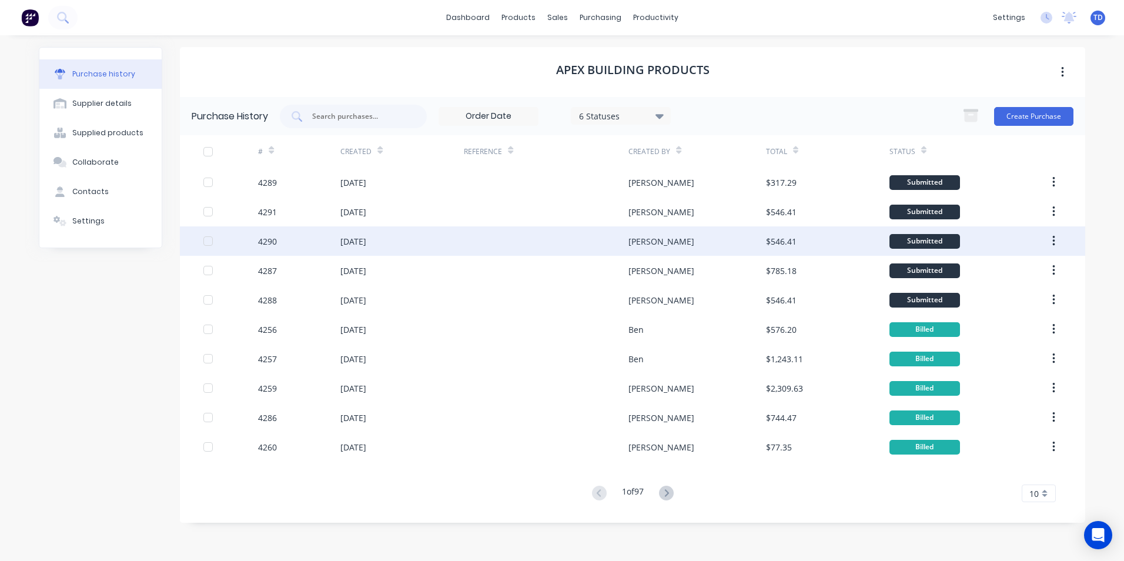
click at [689, 237] on div "Matt" at bounding box center [696, 240] width 137 height 29
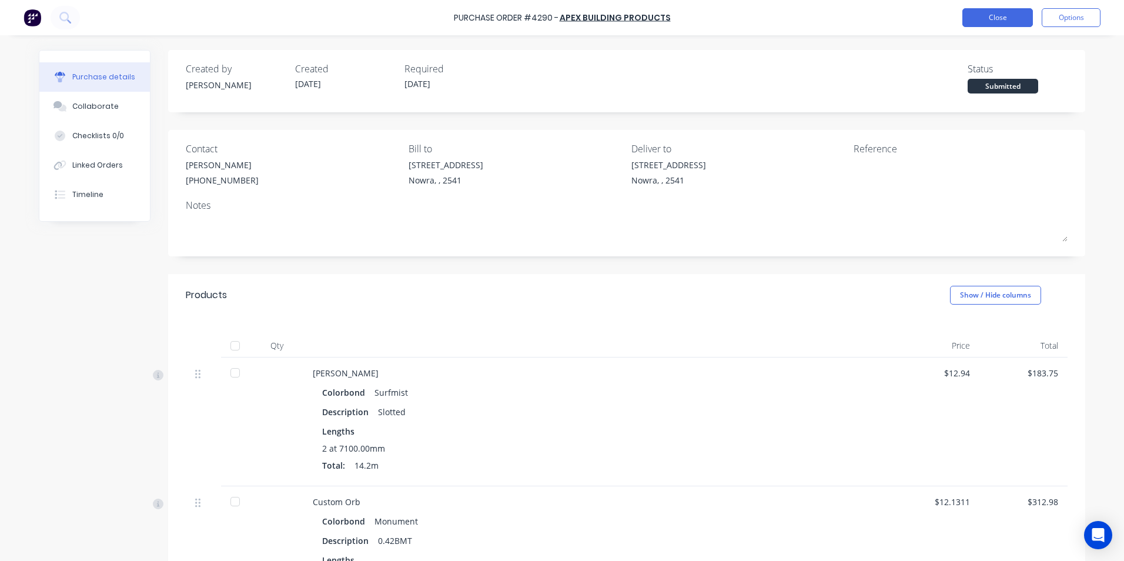
click at [980, 22] on button "Close" at bounding box center [997, 17] width 71 height 19
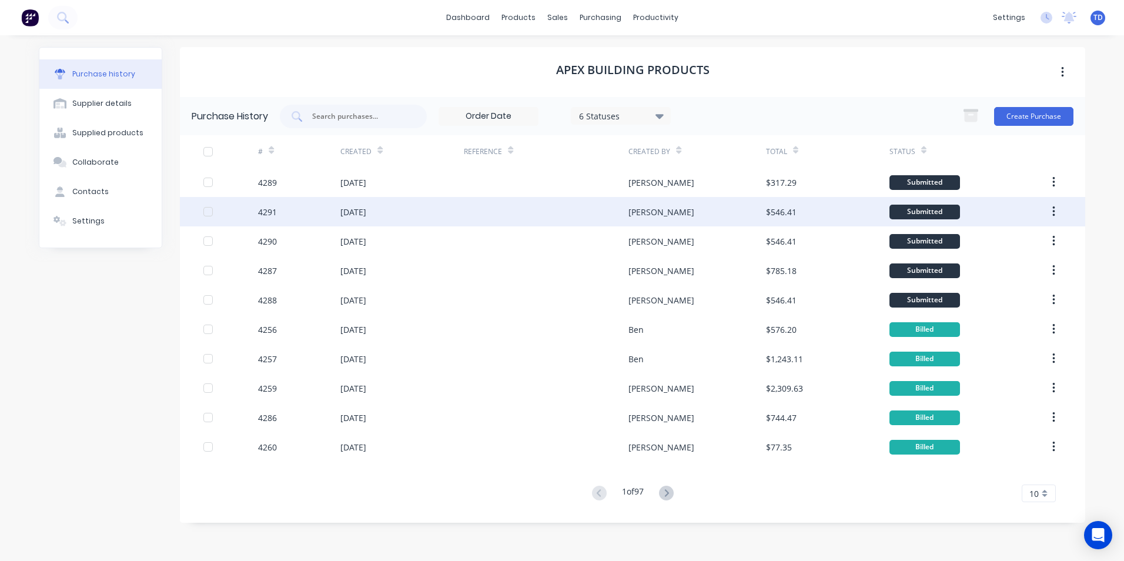
click at [817, 211] on div "$546.41" at bounding box center [827, 211] width 123 height 29
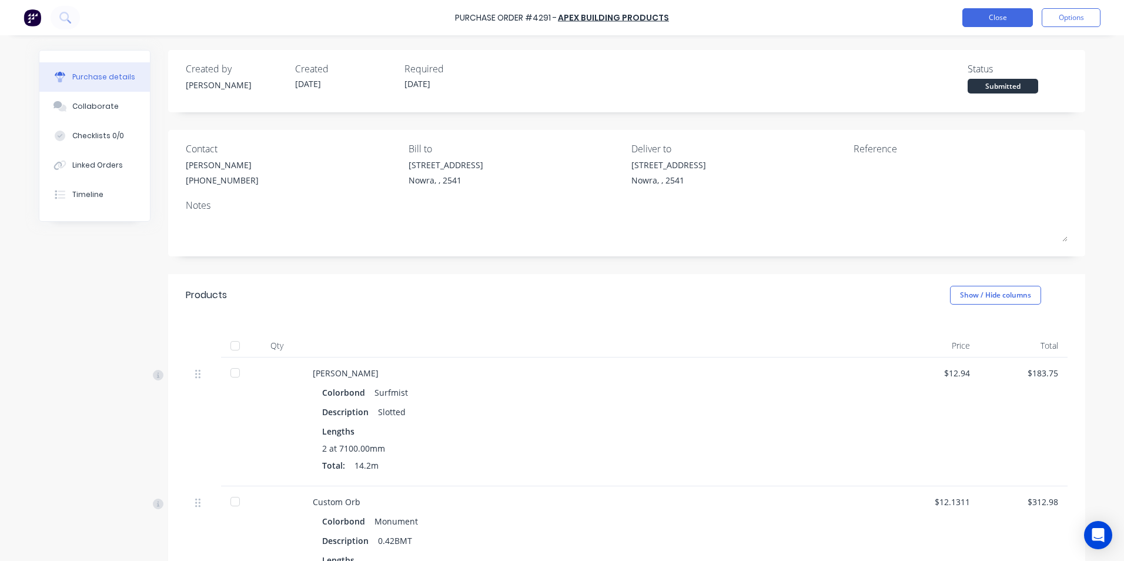
click at [971, 15] on button "Close" at bounding box center [997, 17] width 71 height 19
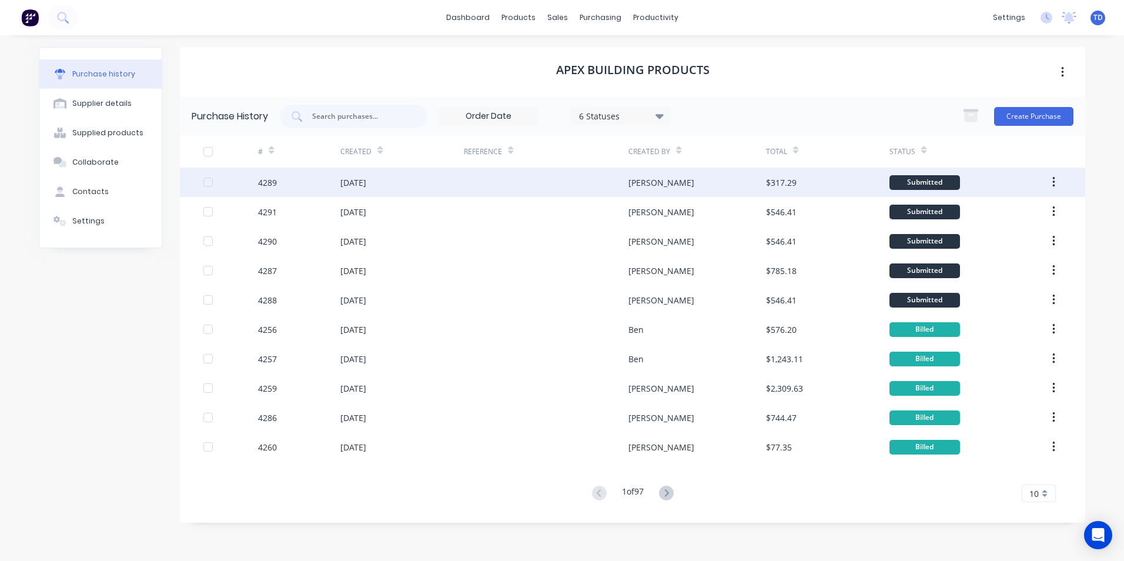
click at [649, 188] on div "Matt" at bounding box center [696, 181] width 137 height 29
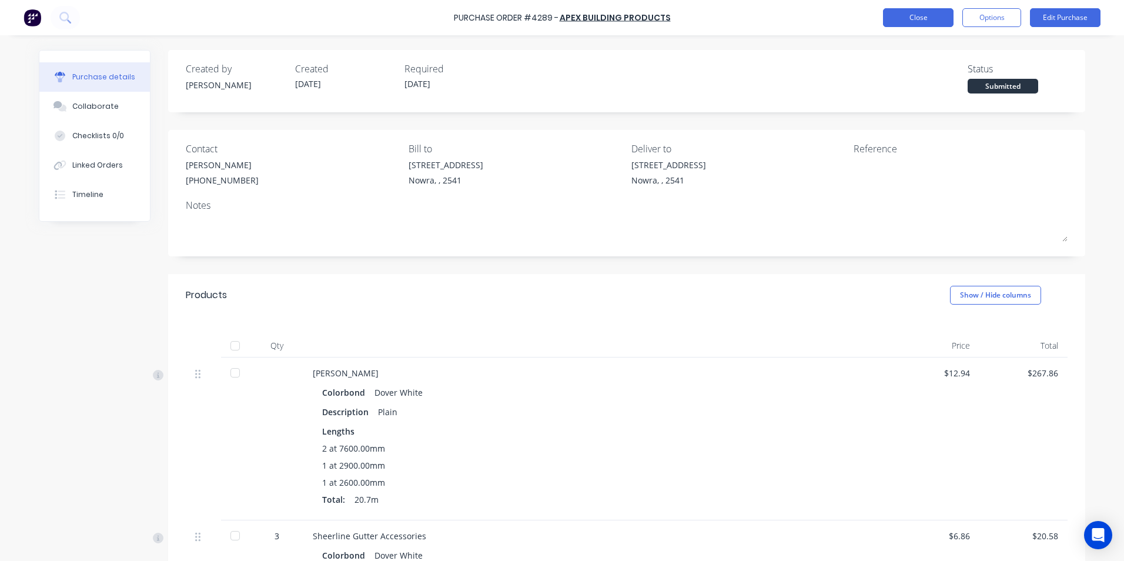
click at [928, 16] on button "Close" at bounding box center [918, 17] width 71 height 19
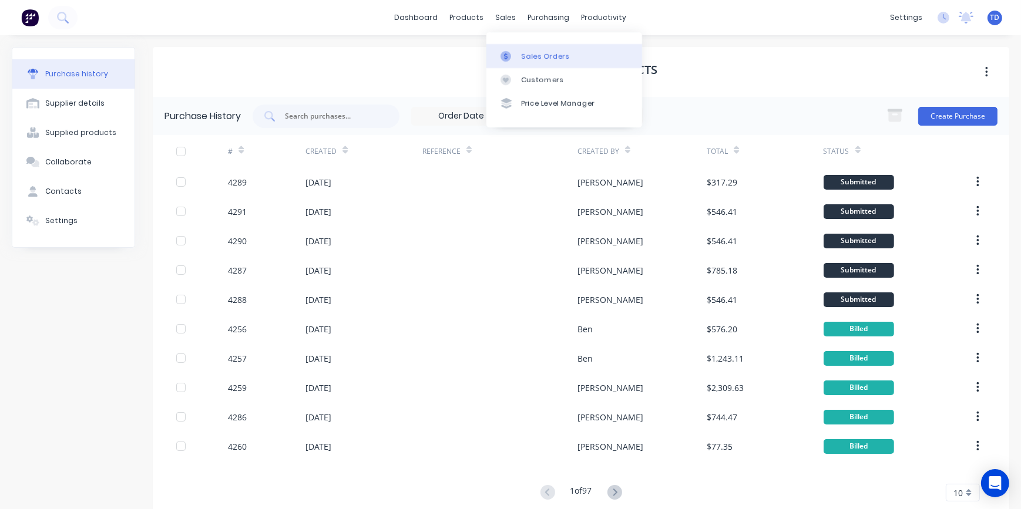
click at [524, 56] on div "Sales Orders" at bounding box center [546, 56] width 48 height 11
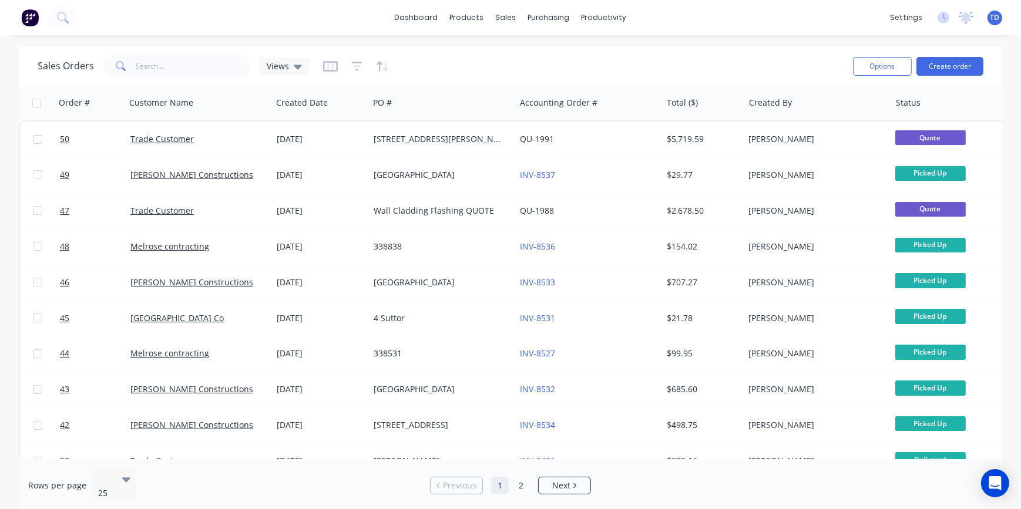
click at [998, 24] on div "TD South Coast Roofing Supplies N... [PERSON_NAME] Administrator Profile Sign o…" at bounding box center [995, 18] width 15 height 15
click at [997, 20] on span "TD" at bounding box center [995, 17] width 9 height 11
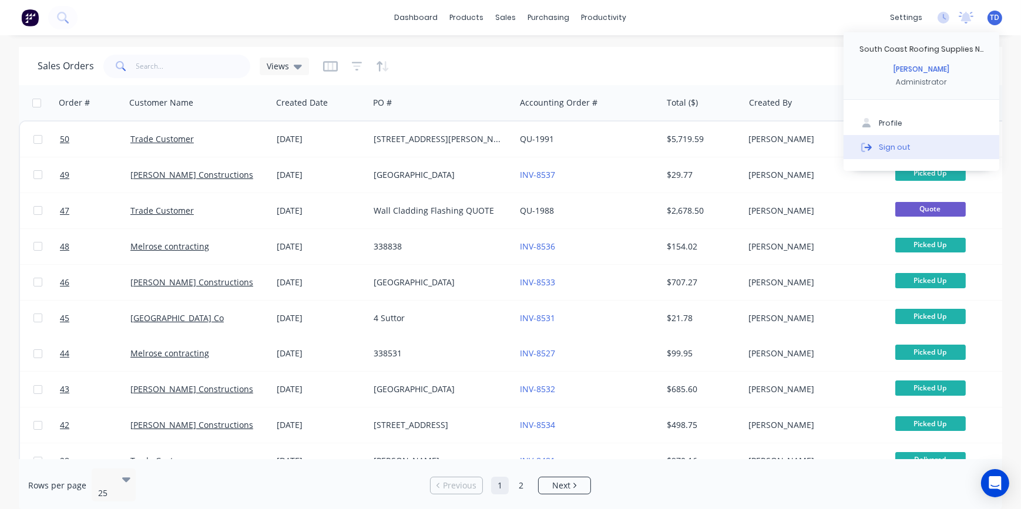
click at [904, 146] on div "Sign out" at bounding box center [895, 147] width 32 height 11
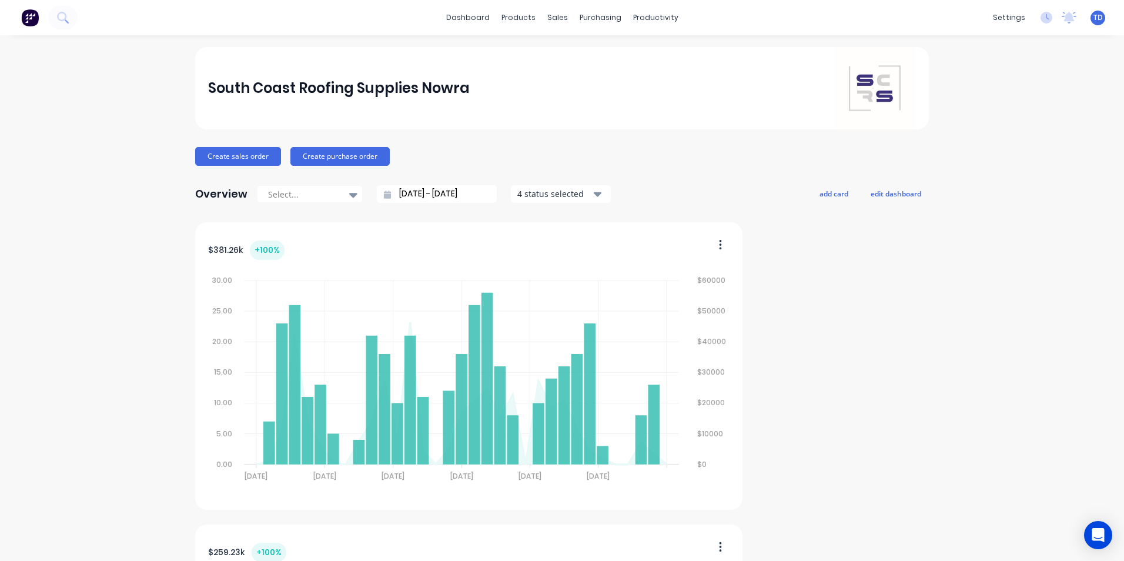
click at [1094, 19] on div "TD South Coast Roofing Supplies N... [PERSON_NAME] Administrator Profile Sign o…" at bounding box center [1097, 18] width 15 height 15
click at [1093, 18] on span "TD" at bounding box center [1097, 17] width 9 height 11
click at [1002, 148] on button "Sign out" at bounding box center [1024, 148] width 156 height 24
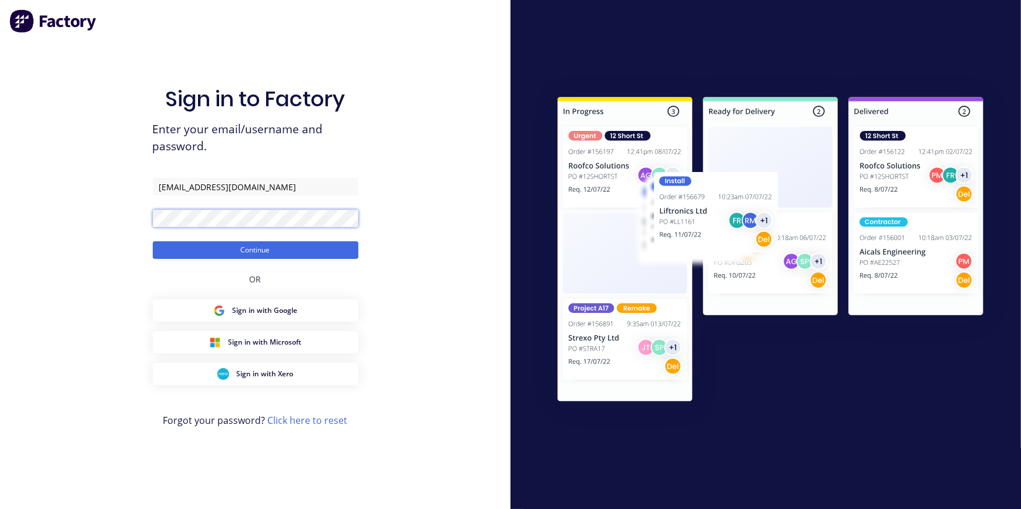
click at [153, 242] on button "Continue" at bounding box center [256, 251] width 206 height 18
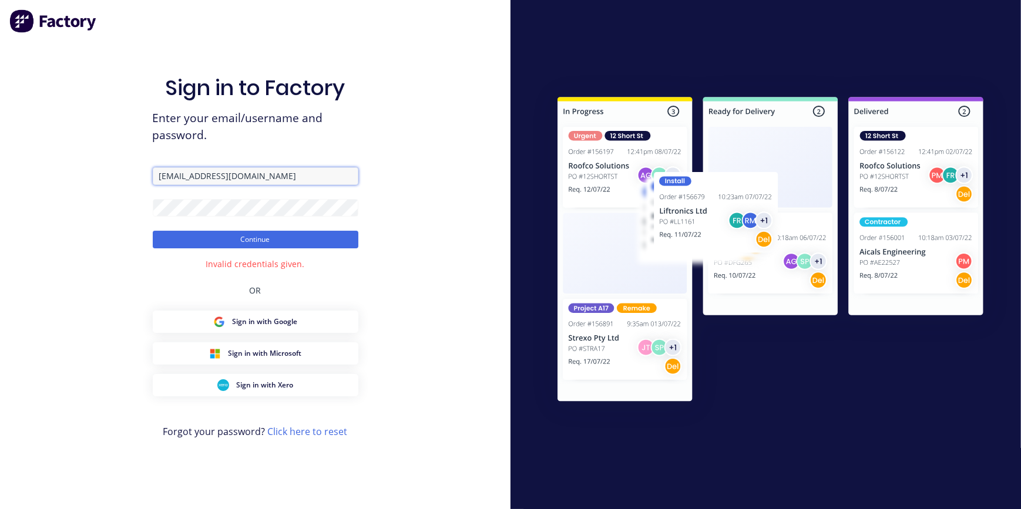
click at [190, 177] on input "takeoffsshoalhaven@scrs.net.au" at bounding box center [256, 176] width 206 height 18
type input "takeoffs+shoalhaven@scrs.net.au"
click at [229, 244] on button "Continue" at bounding box center [256, 240] width 206 height 18
